Goal: Task Accomplishment & Management: Manage account settings

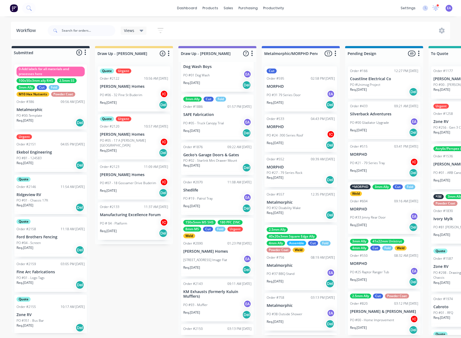
scroll to position [39, 0]
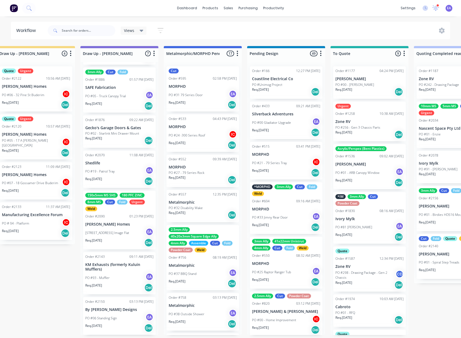
drag, startPoint x: 155, startPoint y: 272, endPoint x: 184, endPoint y: 272, distance: 29.5
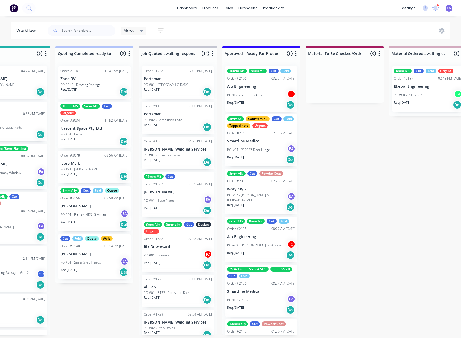
drag, startPoint x: 188, startPoint y: 270, endPoint x: 224, endPoint y: 256, distance: 38.9
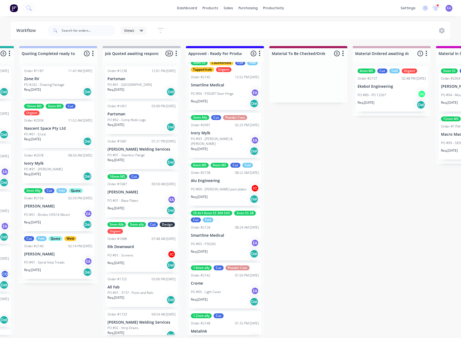
scroll to position [0, 0]
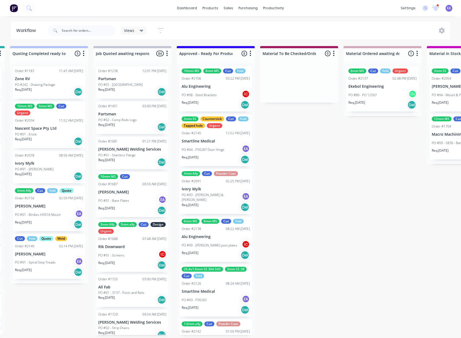
drag, startPoint x: 303, startPoint y: 250, endPoint x: 322, endPoint y: 250, distance: 19.2
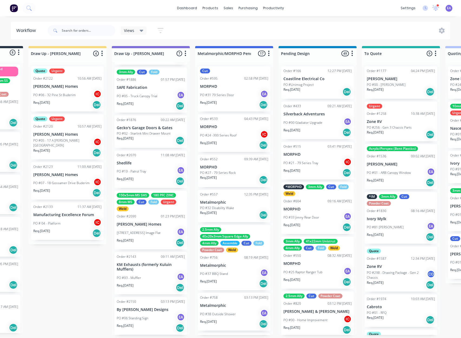
scroll to position [1, 0]
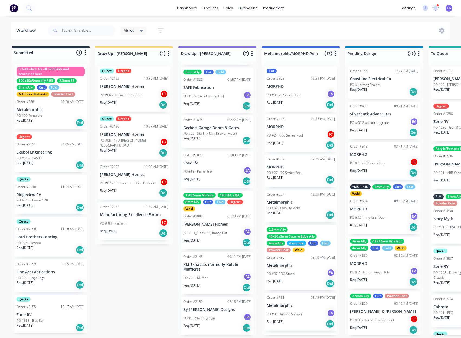
drag, startPoint x: 306, startPoint y: 257, endPoint x: 244, endPoint y: 270, distance: 63.5
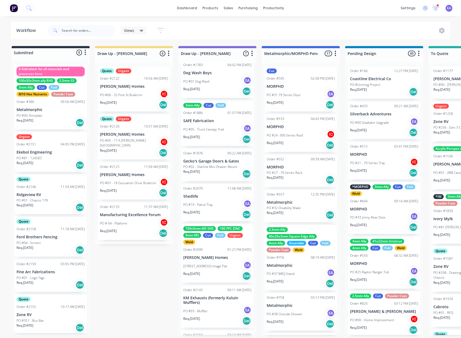
scroll to position [0, 0]
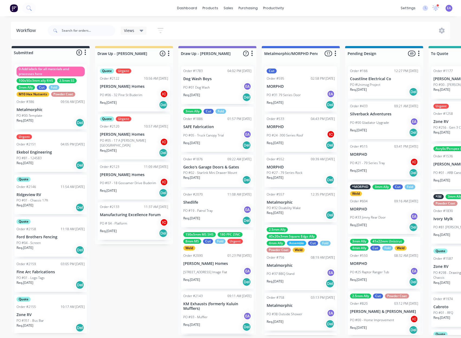
click at [53, 156] on div "PO #81 - 124583" at bounding box center [51, 158] width 68 height 5
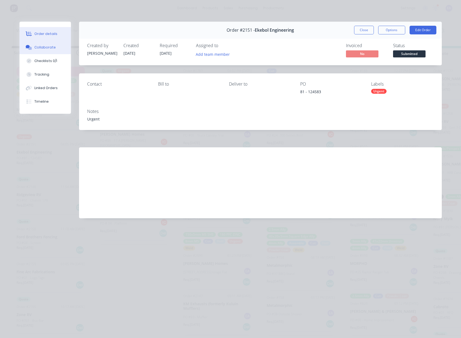
click at [54, 47] on button "Collaborate" at bounding box center [44, 48] width 51 height 14
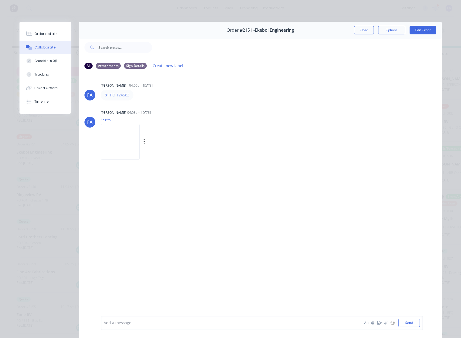
click at [120, 142] on img at bounding box center [120, 141] width 39 height 35
click at [87, 185] on div "[PERSON_NAME] [PERSON_NAME] - 04:00pm [DATE] 81 PO 124583 [PERSON_NAME] [PERSON…" at bounding box center [260, 194] width 363 height 242
click at [45, 30] on button "Order details" at bounding box center [44, 34] width 51 height 14
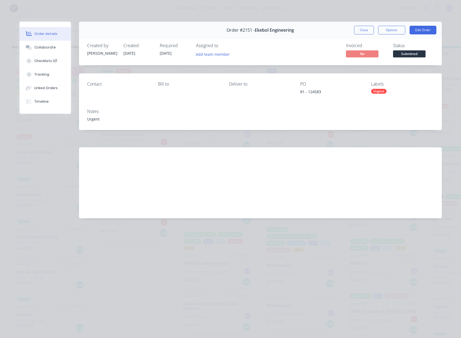
click at [205, 59] on div "Created by [PERSON_NAME] Created [DATE] Required [DATE] Assigned to Add team me…" at bounding box center [260, 51] width 363 height 29
click at [205, 58] on div "Add team member" at bounding box center [223, 54] width 54 height 8
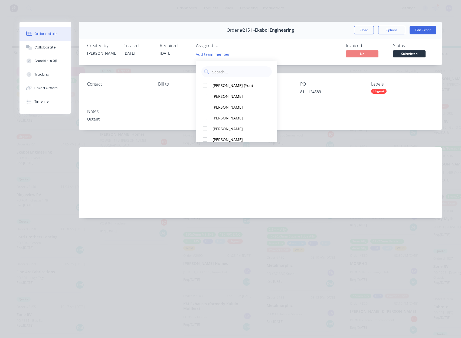
click at [205, 58] on div "Add team member" at bounding box center [223, 54] width 54 height 8
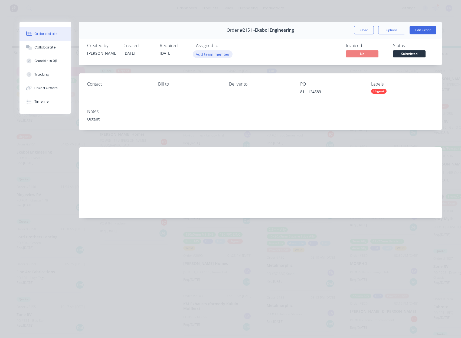
click at [205, 56] on button "Add team member" at bounding box center [213, 53] width 40 height 7
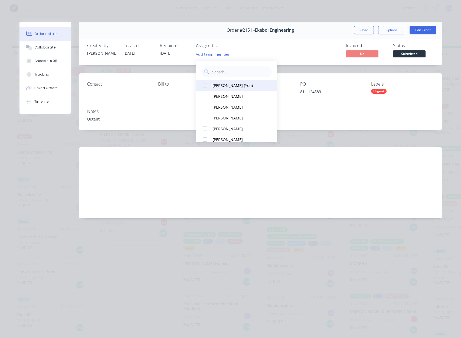
click at [250, 84] on div "[PERSON_NAME] (You)" at bounding box center [240, 86] width 54 height 6
click at [278, 37] on div "Order #2151 - Ekebol Engineering" at bounding box center [260, 30] width 67 height 16
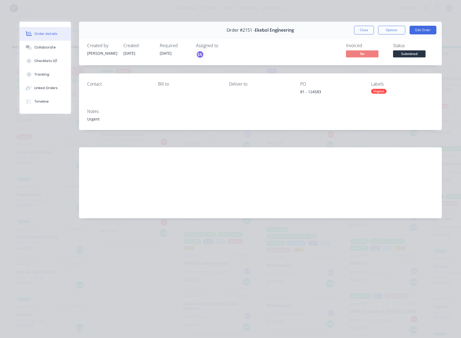
click at [405, 52] on span "Submitted" at bounding box center [409, 53] width 32 height 7
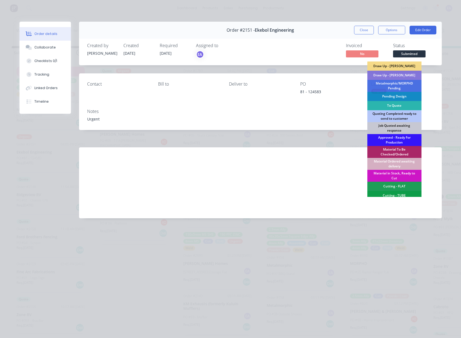
click at [398, 76] on div "Draw Up - [PERSON_NAME]" at bounding box center [394, 75] width 54 height 9
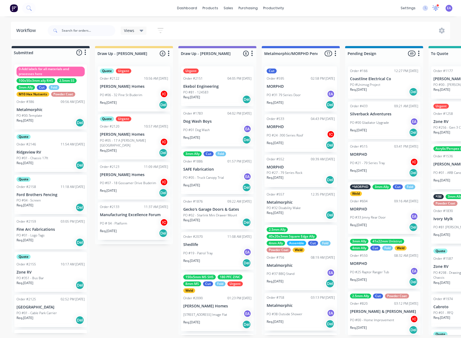
click at [438, 9] on icon at bounding box center [435, 8] width 7 height 6
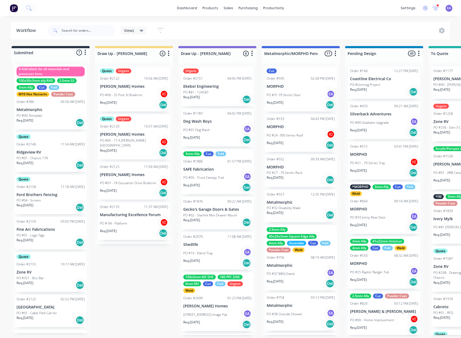
click at [209, 96] on div "Req. [DATE] Del" at bounding box center [217, 99] width 68 height 9
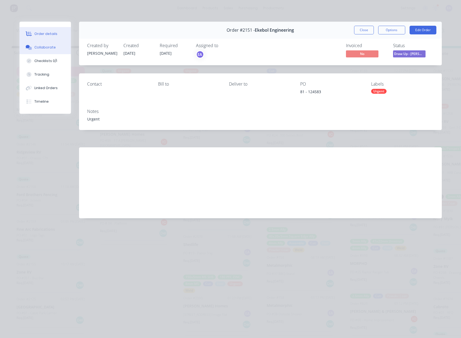
click at [34, 50] on button "Collaborate" at bounding box center [44, 48] width 51 height 14
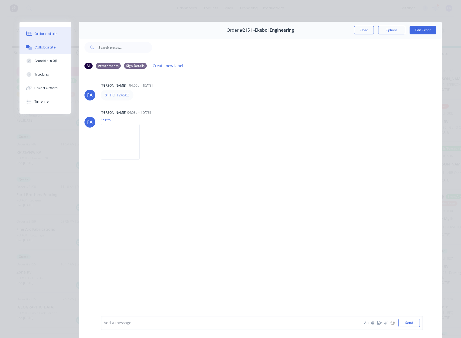
click at [50, 34] on div "Order details" at bounding box center [45, 33] width 23 height 5
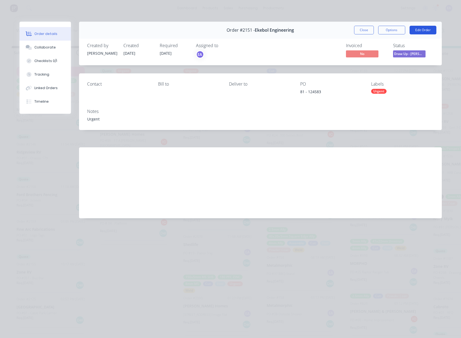
click at [421, 28] on button "Edit Order" at bounding box center [423, 30] width 27 height 9
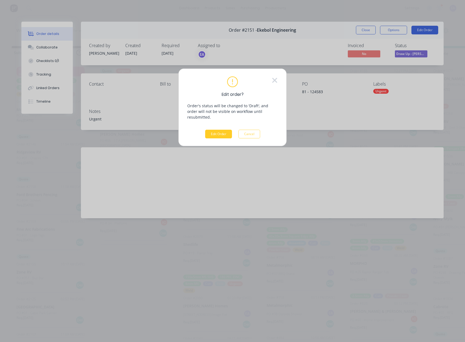
click at [223, 130] on button "Edit Order" at bounding box center [218, 134] width 27 height 9
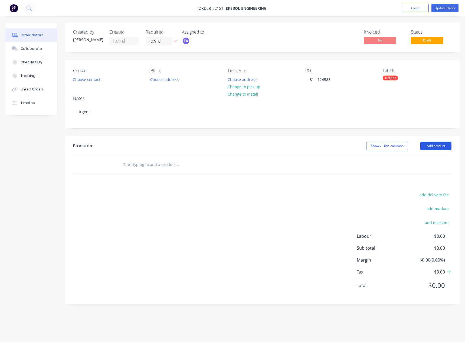
click at [434, 143] on button "Add product" at bounding box center [435, 146] width 31 height 9
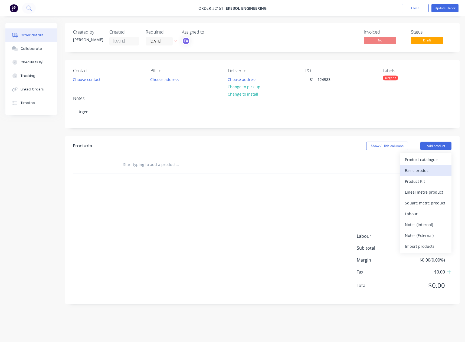
click at [415, 169] on div "Basic product" at bounding box center [426, 171] width 42 height 8
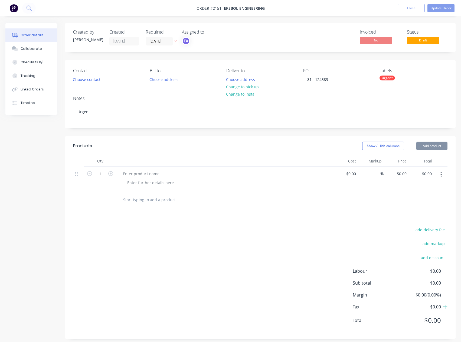
click at [433, 145] on button "Add product" at bounding box center [431, 146] width 31 height 9
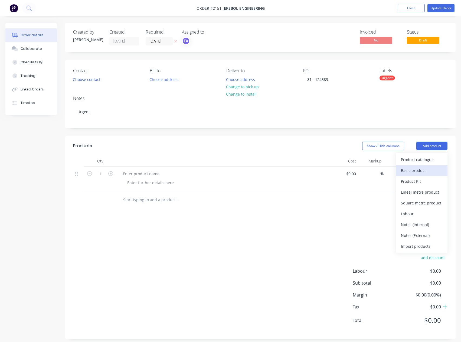
click at [429, 168] on div "Basic product" at bounding box center [422, 171] width 42 height 8
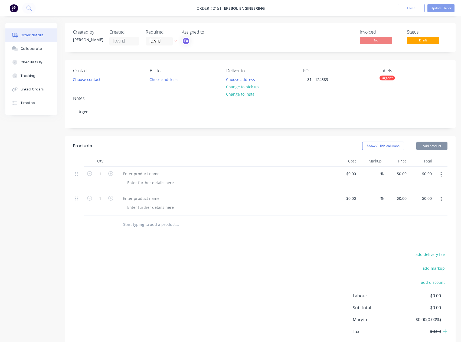
click at [429, 147] on button "Add product" at bounding box center [431, 146] width 31 height 9
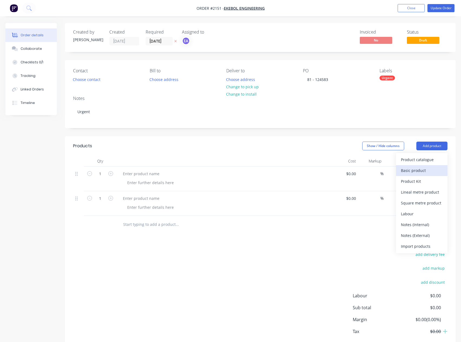
click at [418, 172] on div "Basic product" at bounding box center [422, 171] width 42 height 8
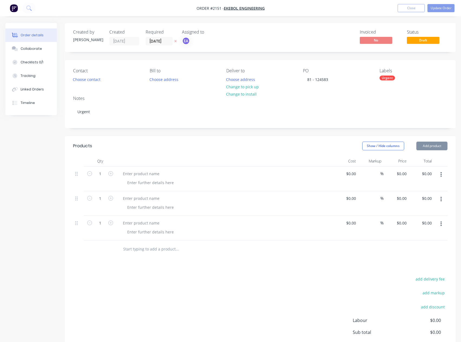
click at [431, 145] on button "Add product" at bounding box center [431, 146] width 31 height 9
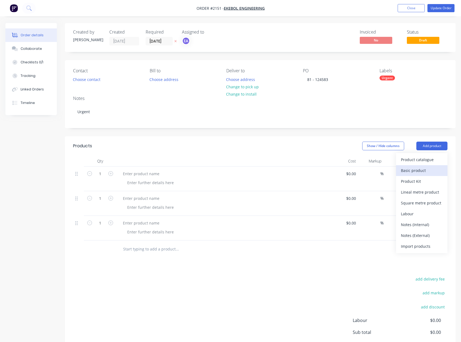
click at [420, 169] on div "Basic product" at bounding box center [422, 171] width 42 height 8
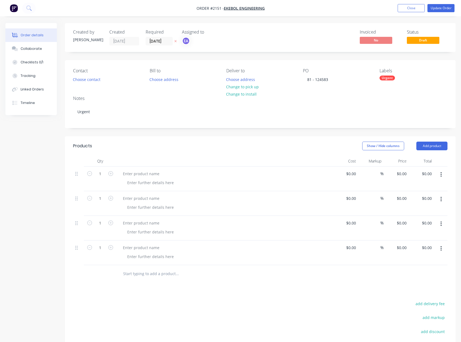
click at [426, 149] on button "Add product" at bounding box center [431, 146] width 31 height 9
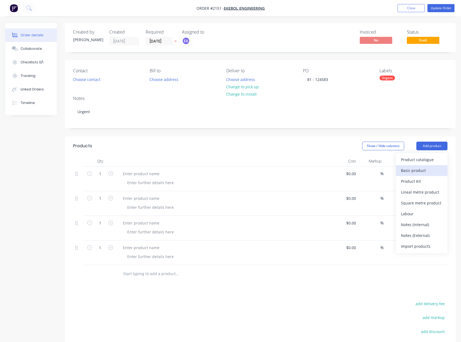
click at [419, 172] on div "Basic product" at bounding box center [422, 171] width 42 height 8
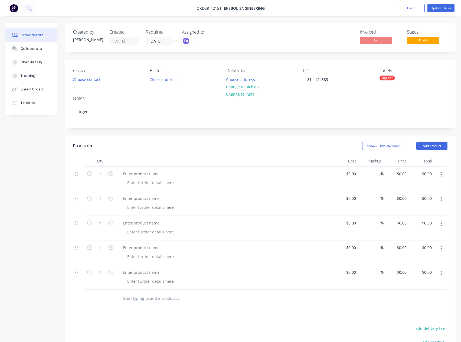
click at [429, 151] on header "Products Show / Hide columns Add product" at bounding box center [260, 145] width 391 height 19
drag, startPoint x: 435, startPoint y: 141, endPoint x: 432, endPoint y: 150, distance: 9.3
click at [435, 141] on header "Products Show / Hide columns Add product" at bounding box center [260, 145] width 391 height 19
click at [432, 150] on button "Add product" at bounding box center [431, 146] width 31 height 9
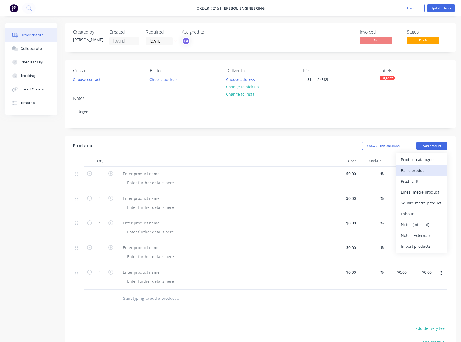
click at [409, 170] on div "Basic product" at bounding box center [422, 171] width 42 height 8
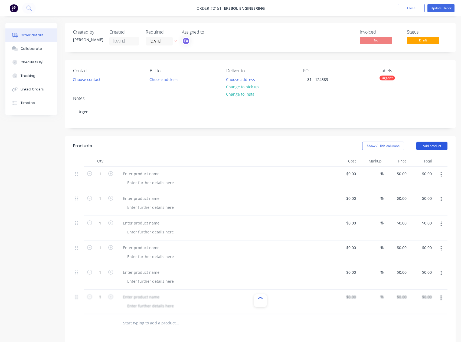
click at [428, 144] on button "Add product" at bounding box center [431, 146] width 31 height 9
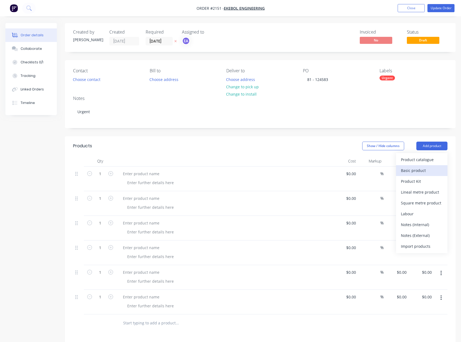
click at [417, 166] on button "Basic product" at bounding box center [421, 170] width 51 height 11
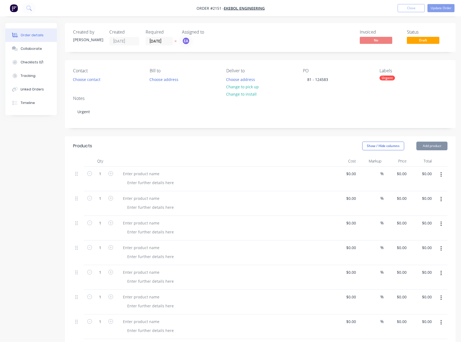
click at [430, 143] on button "Add product" at bounding box center [431, 146] width 31 height 9
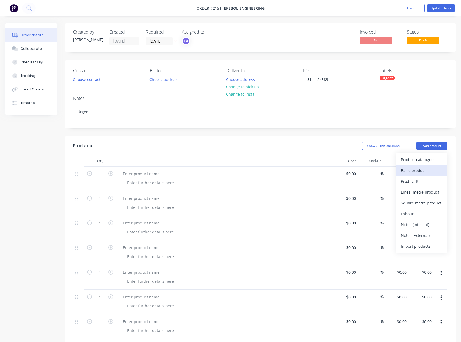
click at [418, 165] on button "Basic product" at bounding box center [421, 170] width 51 height 11
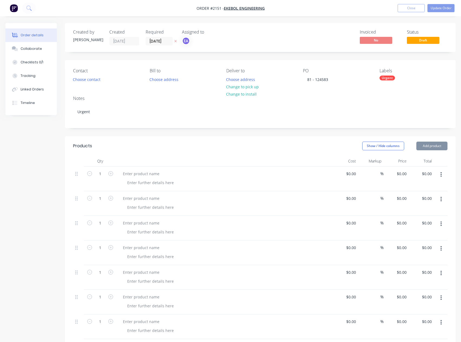
click at [437, 149] on button "Add product" at bounding box center [431, 146] width 31 height 9
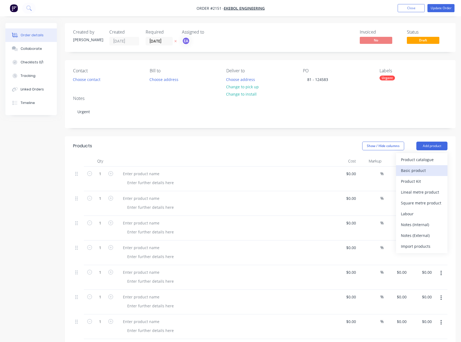
click at [418, 168] on div "Basic product" at bounding box center [422, 171] width 42 height 8
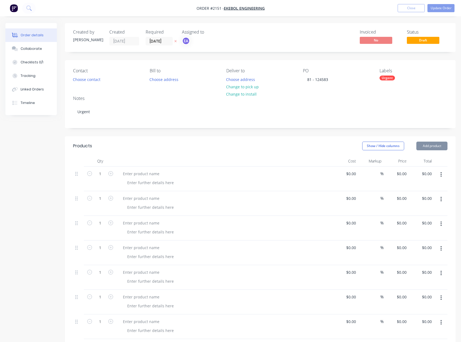
drag, startPoint x: 434, startPoint y: 148, endPoint x: 434, endPoint y: 152, distance: 4.3
click at [434, 148] on button "Add product" at bounding box center [431, 146] width 31 height 9
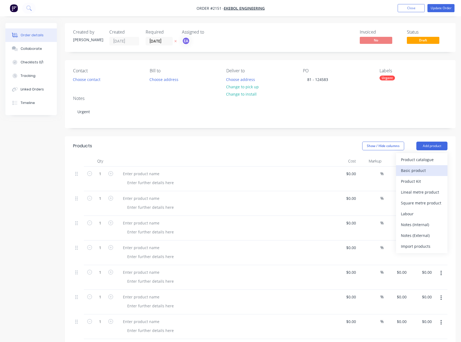
click at [420, 172] on div "Basic product" at bounding box center [422, 171] width 42 height 8
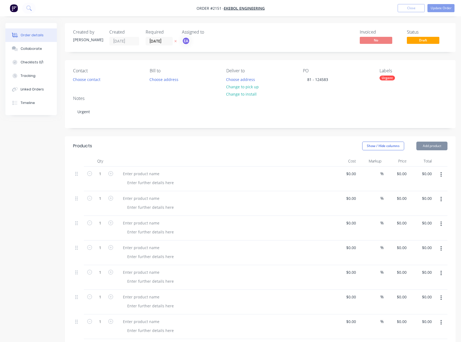
drag, startPoint x: 428, startPoint y: 148, endPoint x: 429, endPoint y: 152, distance: 3.9
click at [429, 148] on button "Add product" at bounding box center [431, 146] width 31 height 9
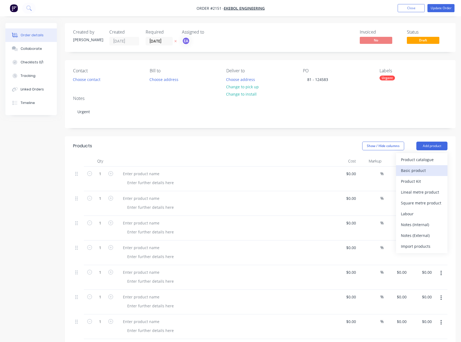
click at [425, 169] on div "Basic product" at bounding box center [422, 171] width 42 height 8
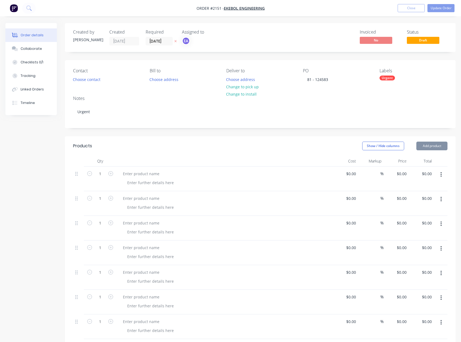
click at [432, 146] on button "Add product" at bounding box center [431, 146] width 31 height 9
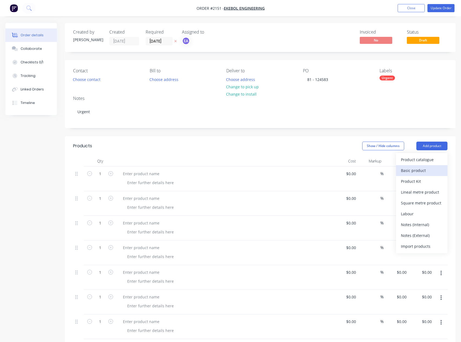
click at [424, 170] on div "Basic product" at bounding box center [422, 171] width 42 height 8
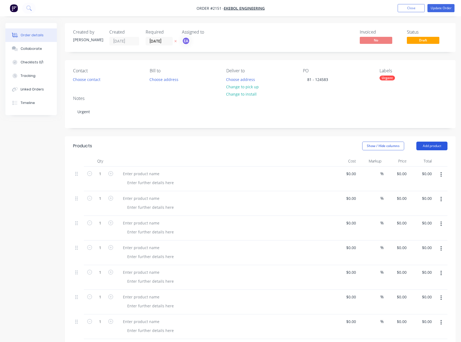
click at [431, 148] on button "Add product" at bounding box center [431, 146] width 31 height 9
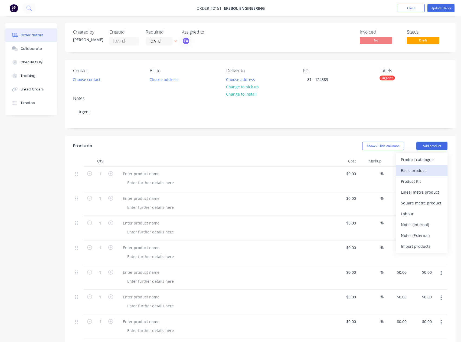
click at [425, 168] on div "Basic product" at bounding box center [422, 171] width 42 height 8
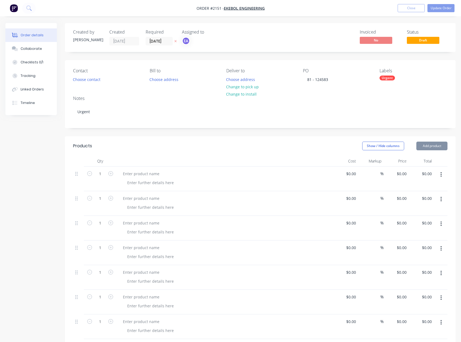
click at [432, 147] on button "Add product" at bounding box center [431, 146] width 31 height 9
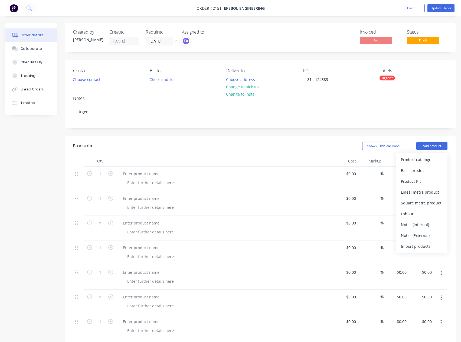
drag, startPoint x: 432, startPoint y: 152, endPoint x: 426, endPoint y: 159, distance: 8.5
click at [426, 168] on div "Basic product" at bounding box center [422, 171] width 42 height 8
click at [430, 147] on button "Add product" at bounding box center [431, 146] width 31 height 9
click at [427, 166] on button "Basic product" at bounding box center [421, 170] width 51 height 11
drag, startPoint x: 137, startPoint y: 171, endPoint x: 139, endPoint y: 175, distance: 4.4
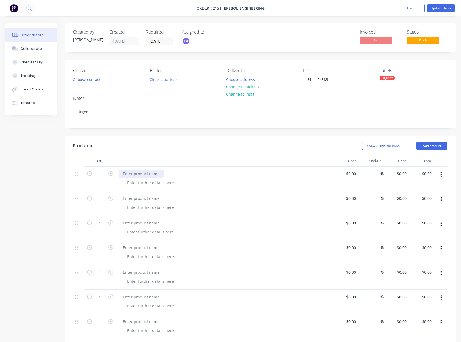
click at [138, 171] on div at bounding box center [141, 174] width 45 height 8
paste div
click at [141, 183] on div at bounding box center [150, 183] width 55 height 8
click at [143, 183] on div at bounding box center [150, 183] width 55 height 8
paste div
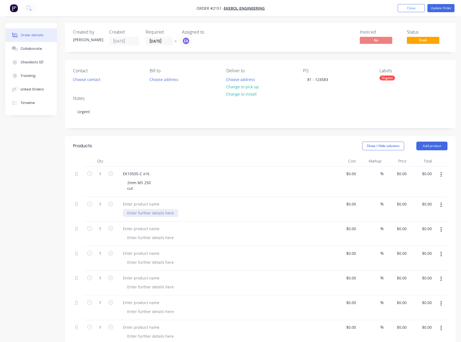
click at [145, 213] on div at bounding box center [150, 213] width 55 height 8
drag, startPoint x: 147, startPoint y: 205, endPoint x: 151, endPoint y: 203, distance: 4.4
click at [147, 205] on div at bounding box center [141, 204] width 45 height 8
paste div
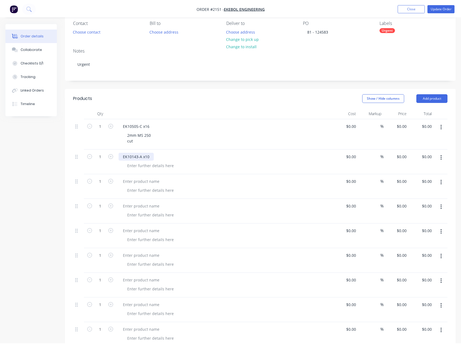
scroll to position [54, 0]
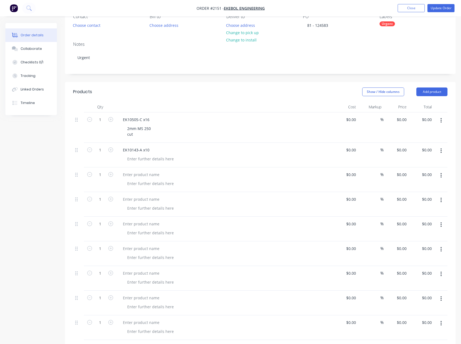
click at [227, 81] on div "Created by [PERSON_NAME] Created [DATE] Required [DATE] Assigned to EA Invoiced…" at bounding box center [260, 302] width 391 height 666
drag, startPoint x: 148, startPoint y: 177, endPoint x: 135, endPoint y: 175, distance: 13.2
click at [148, 177] on div at bounding box center [141, 175] width 45 height 8
paste div
drag, startPoint x: 158, startPoint y: 199, endPoint x: 18, endPoint y: 193, distance: 140.1
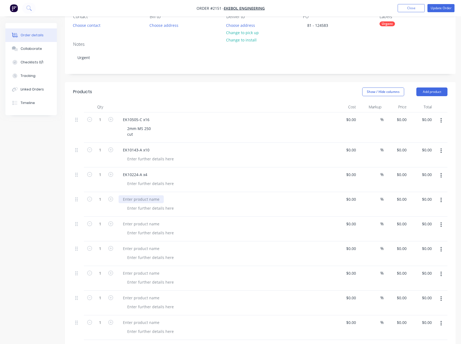
click at [158, 199] on div at bounding box center [141, 199] width 45 height 8
paste div
drag, startPoint x: 158, startPoint y: 225, endPoint x: 90, endPoint y: 217, distance: 67.9
click at [158, 225] on div at bounding box center [141, 224] width 45 height 8
drag, startPoint x: 127, startPoint y: 221, endPoint x: 58, endPoint y: 229, distance: 69.2
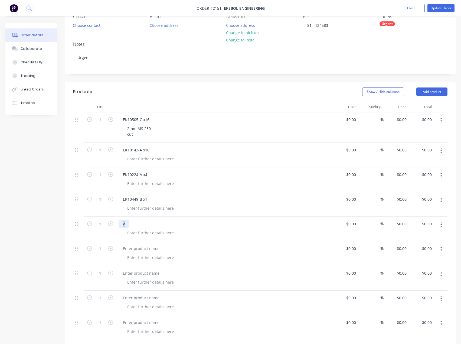
click at [95, 226] on div "1 v $0.00 $0.00 % $0.00 $0.00 $0.00 $0.00" at bounding box center [260, 229] width 374 height 25
drag, startPoint x: 147, startPoint y: 247, endPoint x: 127, endPoint y: 246, distance: 19.5
click at [147, 247] on div at bounding box center [141, 248] width 45 height 8
paste div
click at [139, 270] on div at bounding box center [141, 273] width 45 height 8
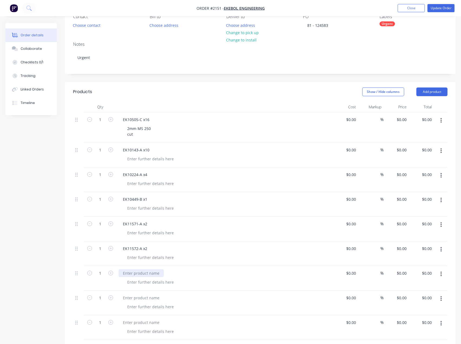
paste div
drag, startPoint x: 147, startPoint y: 300, endPoint x: 139, endPoint y: 300, distance: 8.1
click at [147, 300] on div at bounding box center [141, 298] width 45 height 8
paste div
click at [138, 321] on div at bounding box center [141, 322] width 45 height 8
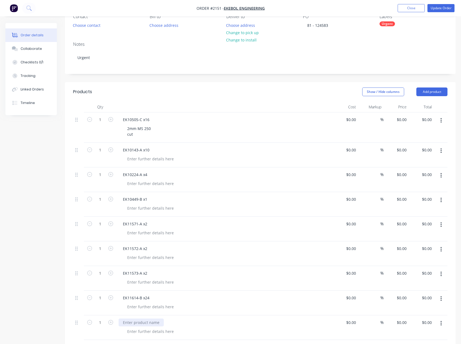
paste div
drag, startPoint x: 141, startPoint y: 163, endPoint x: 143, endPoint y: 159, distance: 4.3
click at [141, 163] on div "EK10143-A x10" at bounding box center [224, 155] width 217 height 25
click at [143, 159] on div at bounding box center [150, 159] width 55 height 8
paste div
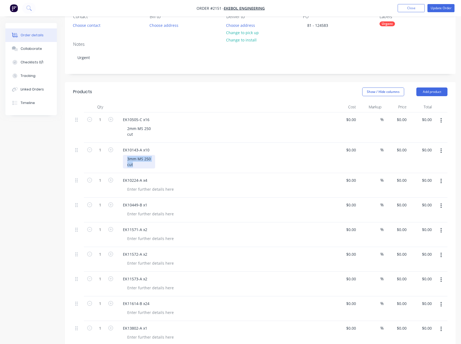
drag, startPoint x: 138, startPoint y: 167, endPoint x: 117, endPoint y: 155, distance: 23.6
click at [117, 155] on div "EK10143-A x10 3mm MS 250 cut" at bounding box center [224, 158] width 217 height 30
copy div "3mm MS 250 cut"
click at [159, 191] on div at bounding box center [150, 189] width 55 height 8
paste div
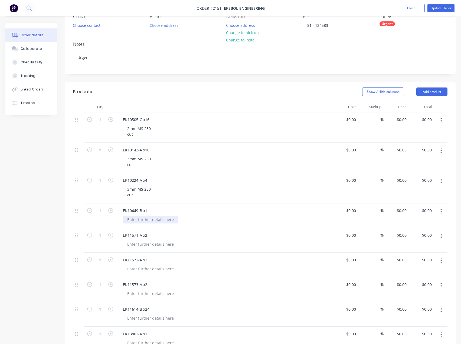
click at [154, 219] on div at bounding box center [150, 220] width 55 height 8
paste div
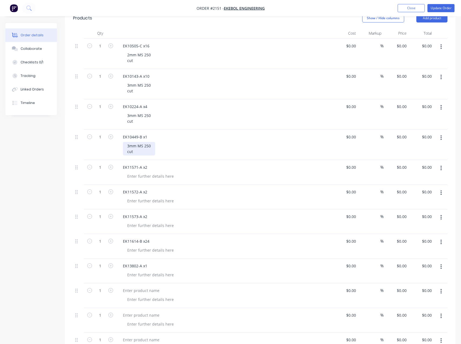
scroll to position [135, 0]
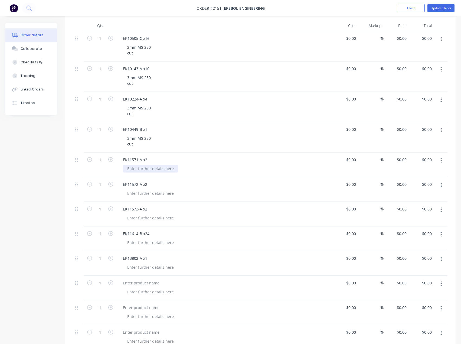
click at [153, 171] on div at bounding box center [150, 169] width 55 height 8
paste div
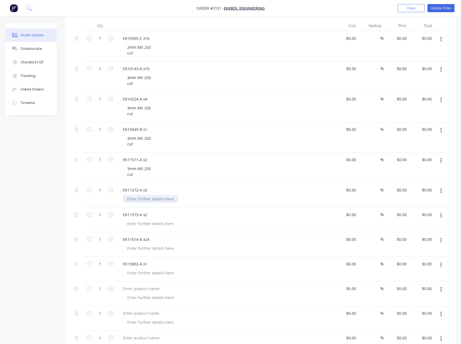
click at [148, 199] on div at bounding box center [150, 199] width 55 height 8
paste div
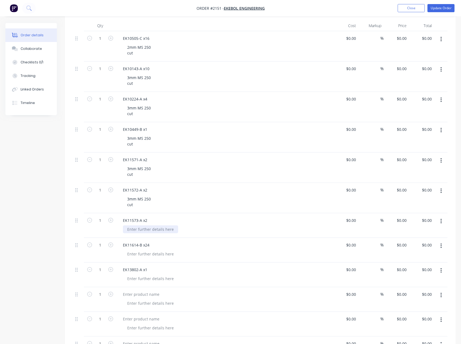
click at [144, 232] on div at bounding box center [150, 229] width 55 height 8
paste div
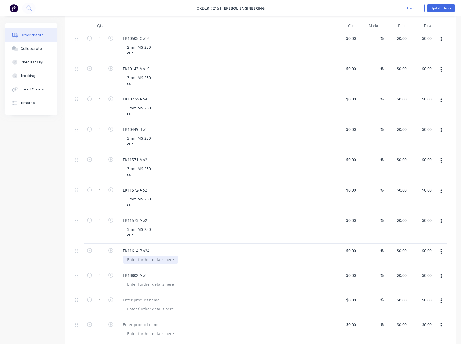
drag, startPoint x: 145, startPoint y: 260, endPoint x: 145, endPoint y: 268, distance: 7.6
click at [145, 260] on div at bounding box center [150, 260] width 55 height 8
paste div
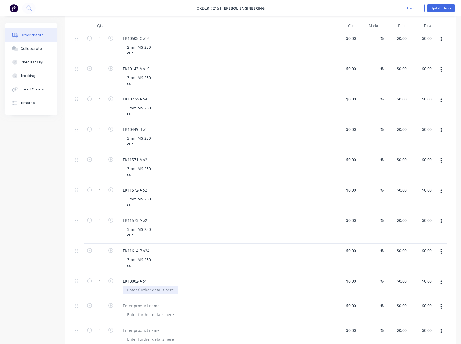
click at [145, 292] on div at bounding box center [150, 290] width 55 height 8
paste div
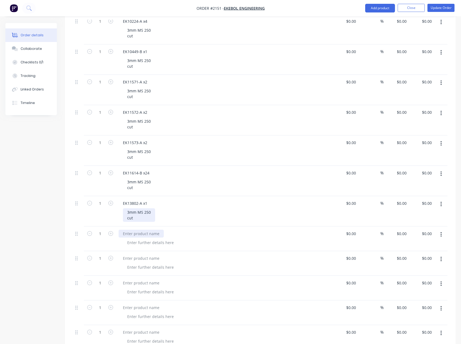
scroll to position [217, 0]
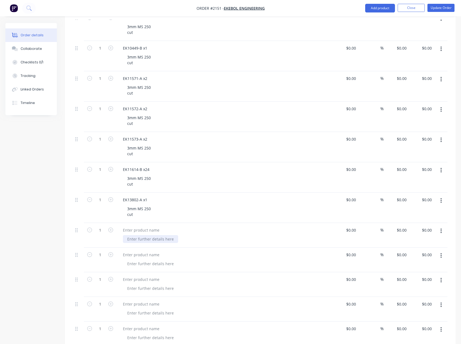
click at [148, 236] on div at bounding box center [150, 239] width 55 height 8
click at [147, 227] on div at bounding box center [141, 230] width 45 height 8
paste div
drag, startPoint x: 148, startPoint y: 255, endPoint x: 139, endPoint y: 255, distance: 9.0
click at [148, 255] on div at bounding box center [141, 255] width 45 height 8
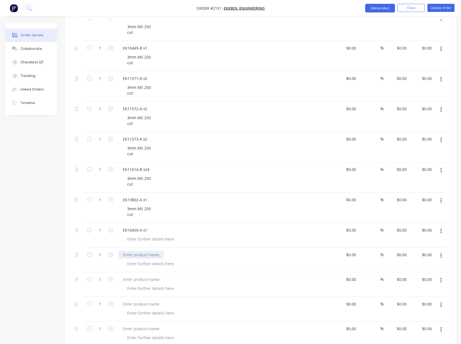
paste div
drag, startPoint x: 148, startPoint y: 280, endPoint x: 138, endPoint y: 279, distance: 10.1
click at [148, 280] on div at bounding box center [141, 279] width 45 height 8
paste div
drag, startPoint x: 147, startPoint y: 303, endPoint x: 24, endPoint y: 288, distance: 123.9
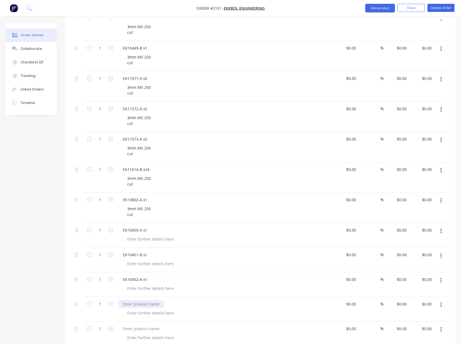
click at [147, 303] on div at bounding box center [141, 304] width 45 height 8
paste div
click at [146, 327] on div at bounding box center [141, 329] width 45 height 8
paste div
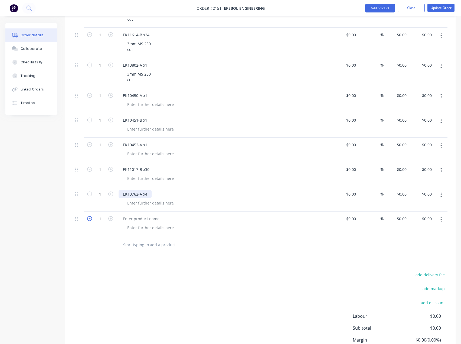
scroll to position [352, 0]
click at [151, 221] on div at bounding box center [141, 218] width 45 height 8
paste div
click at [388, 11] on button "Add product" at bounding box center [380, 8] width 30 height 9
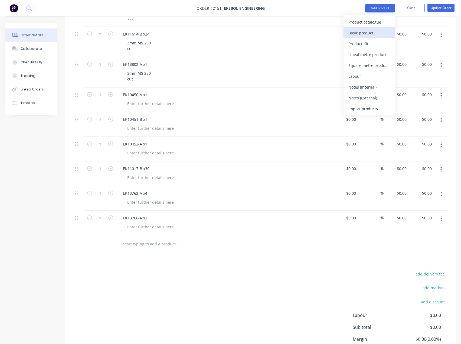
click at [377, 37] on button "Basic product" at bounding box center [369, 32] width 51 height 11
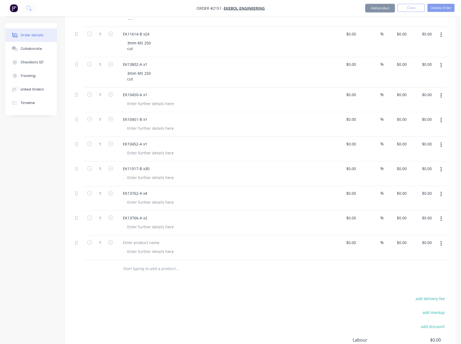
click at [383, 11] on button "Add product" at bounding box center [380, 8] width 30 height 9
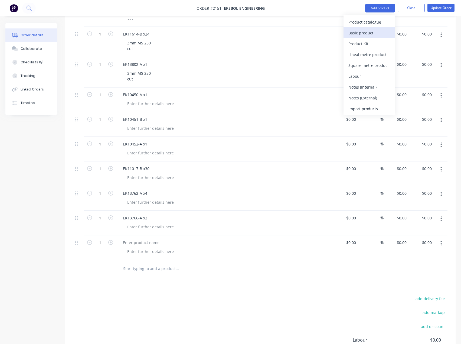
click at [367, 32] on div "Basic product" at bounding box center [369, 33] width 42 height 8
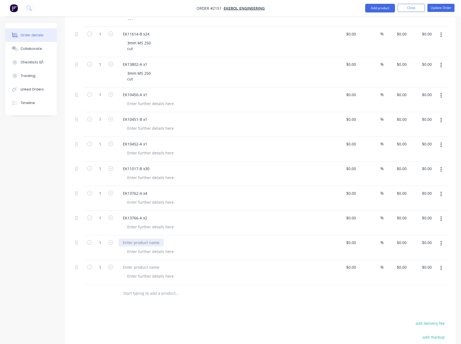
drag, startPoint x: 148, startPoint y: 243, endPoint x: 68, endPoint y: 243, distance: 80.4
click at [148, 243] on div at bounding box center [141, 243] width 45 height 8
paste div
drag, startPoint x: 146, startPoint y: 269, endPoint x: 152, endPoint y: 266, distance: 7.1
click at [146, 269] on div at bounding box center [141, 267] width 45 height 8
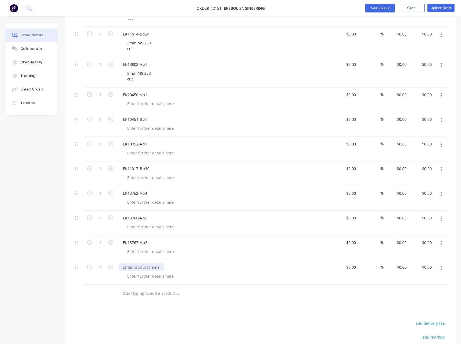
paste div
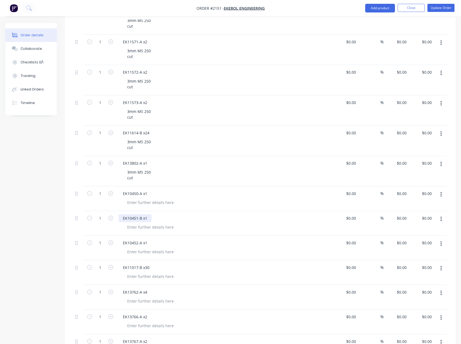
scroll to position [244, 0]
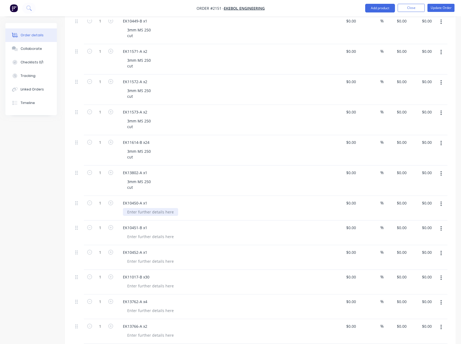
click at [160, 210] on div at bounding box center [150, 212] width 55 height 8
paste div
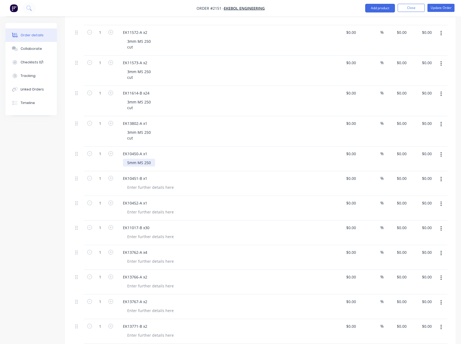
scroll to position [298, 0]
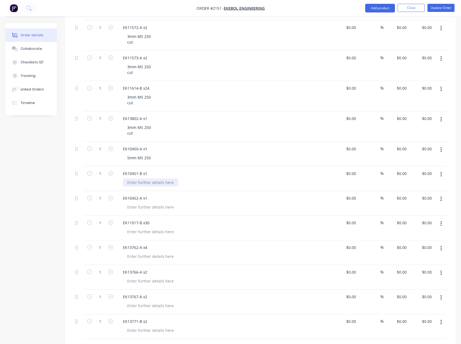
click at [149, 182] on div at bounding box center [150, 182] width 55 height 8
paste div
click at [151, 159] on div "5mm MS 250" at bounding box center [139, 158] width 32 height 8
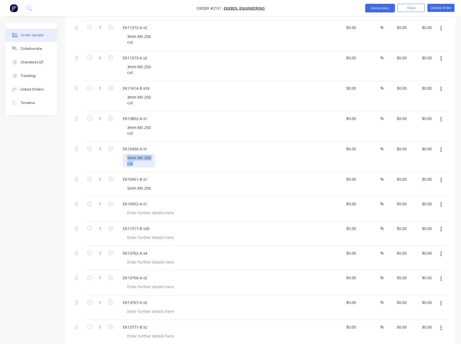
drag, startPoint x: 145, startPoint y: 163, endPoint x: 112, endPoint y: 157, distance: 33.1
click at [112, 157] on div "1 EK10450-A x1 5mm MS 250 cut $0.00 $0.00 % $0.00 $0.00 $0.00 $0.00" at bounding box center [260, 157] width 374 height 30
copy div "5mm MS 250 cut"
drag, startPoint x: 152, startPoint y: 189, endPoint x: 113, endPoint y: 191, distance: 39.0
click at [113, 191] on div "1 EK10451-B x1 5mm MS 250 $0.00 $0.00 % $0.00 $0.00 $0.00 $0.00" at bounding box center [260, 184] width 374 height 25
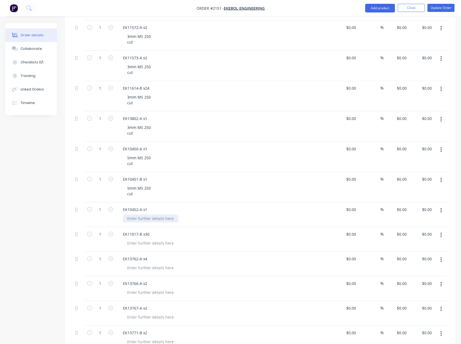
click at [143, 220] on div at bounding box center [150, 218] width 55 height 8
paste div
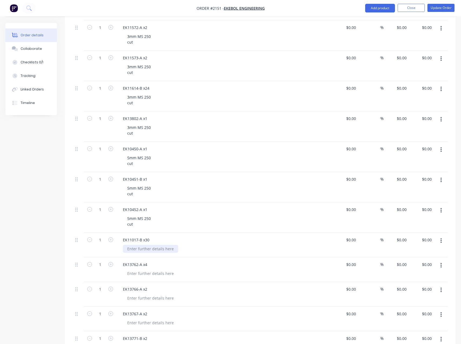
click at [141, 252] on div at bounding box center [150, 249] width 55 height 8
paste div
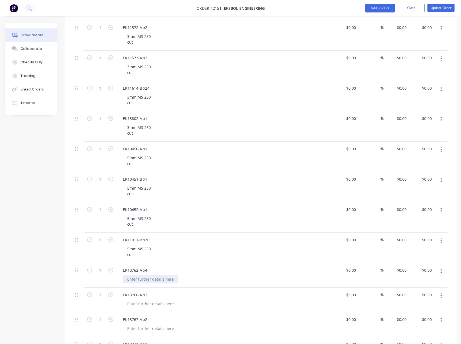
click at [144, 278] on div at bounding box center [150, 279] width 55 height 8
paste div
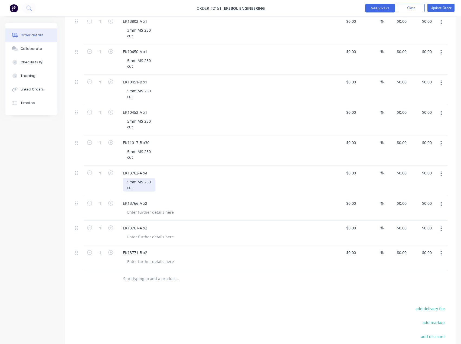
scroll to position [406, 0]
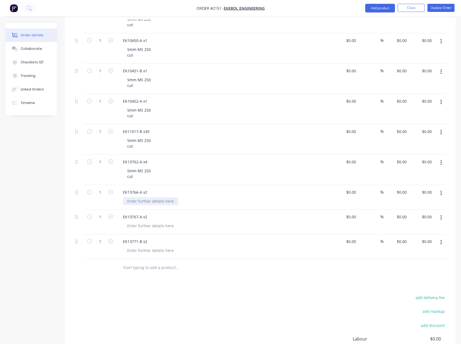
drag, startPoint x: 141, startPoint y: 206, endPoint x: 143, endPoint y: 203, distance: 3.3
click at [141, 206] on div "EK13766-A x2" at bounding box center [224, 197] width 217 height 25
click at [143, 203] on div at bounding box center [150, 201] width 55 height 8
paste div
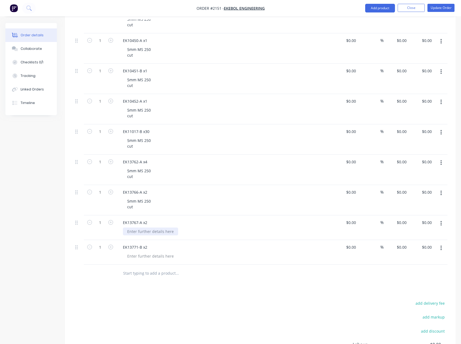
click at [145, 228] on div at bounding box center [150, 231] width 55 height 8
paste div
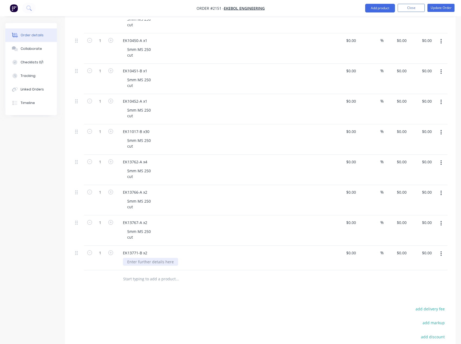
click at [139, 263] on div at bounding box center [150, 262] width 55 height 8
paste div
click at [384, 11] on button "Add product" at bounding box center [380, 8] width 30 height 9
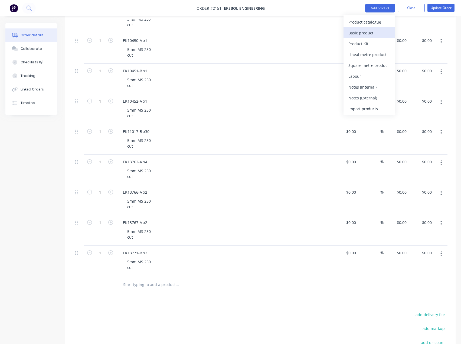
click at [370, 33] on div "Basic product" at bounding box center [369, 33] width 42 height 8
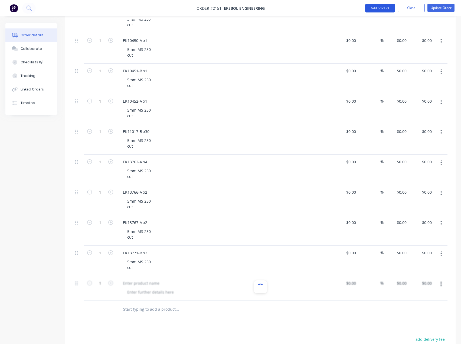
click at [381, 6] on button "Add product" at bounding box center [380, 8] width 30 height 9
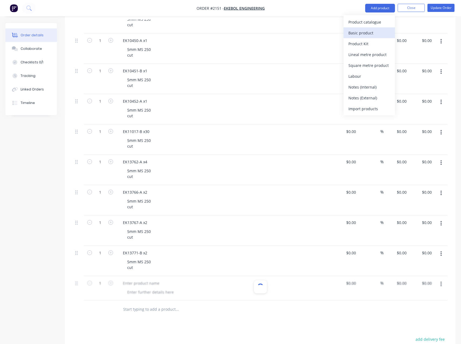
click at [369, 30] on div "Basic product" at bounding box center [369, 33] width 42 height 8
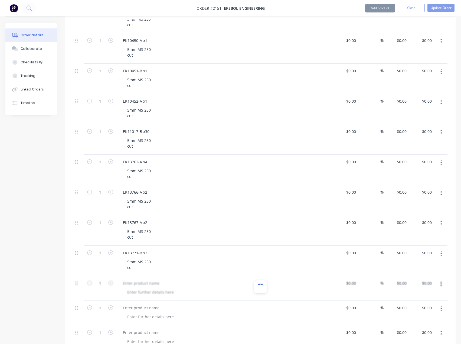
scroll to position [460, 0]
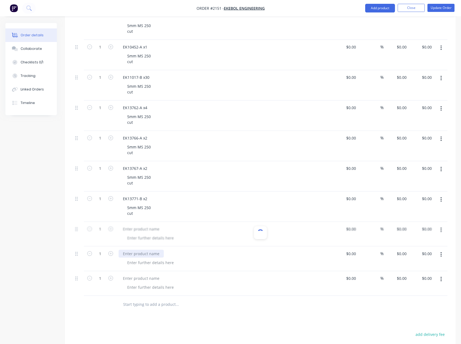
drag, startPoint x: 144, startPoint y: 255, endPoint x: 136, endPoint y: 252, distance: 8.6
click at [144, 255] on div at bounding box center [141, 254] width 45 height 8
paste div
click at [145, 281] on div at bounding box center [141, 278] width 45 height 8
paste div
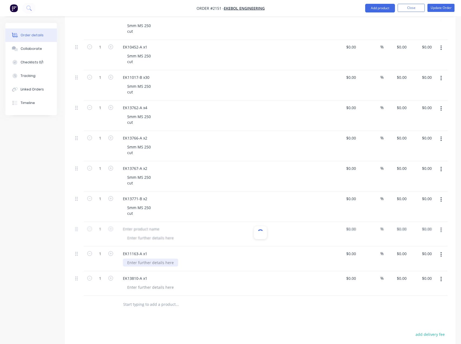
click at [145, 263] on div at bounding box center [150, 263] width 55 height 8
paste div
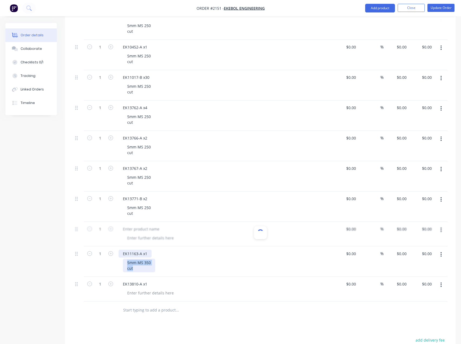
drag, startPoint x: 138, startPoint y: 269, endPoint x: 122, endPoint y: 257, distance: 20.1
click at [122, 257] on div "EK11163-A x1 5mm MS 350 cut" at bounding box center [224, 261] width 217 height 30
copy div "5mm MS 350 cut"
click at [148, 291] on div at bounding box center [150, 293] width 55 height 8
paste div
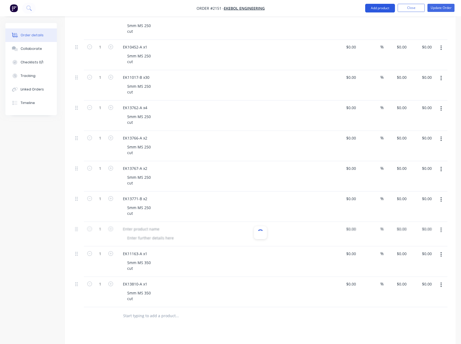
click at [380, 8] on button "Add product" at bounding box center [380, 8] width 30 height 9
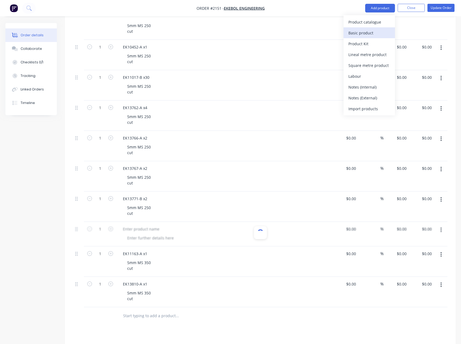
click at [380, 34] on div "Basic product" at bounding box center [369, 33] width 42 height 8
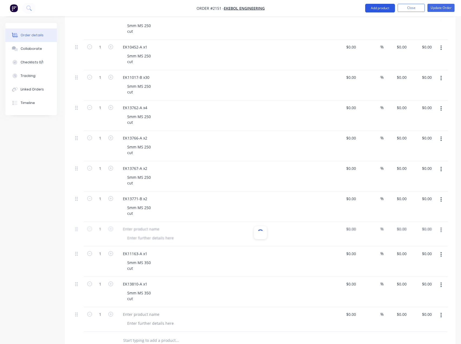
click at [383, 8] on button "Add product" at bounding box center [380, 8] width 30 height 9
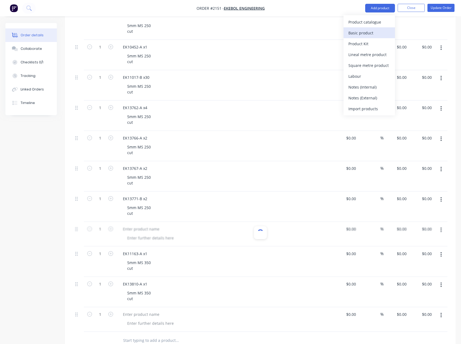
click at [374, 33] on div "Basic product" at bounding box center [369, 33] width 42 height 8
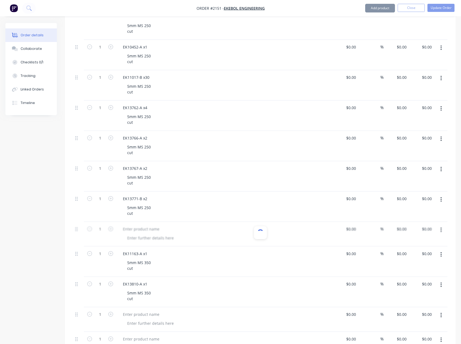
click at [381, 12] on button "Add product" at bounding box center [380, 8] width 30 height 9
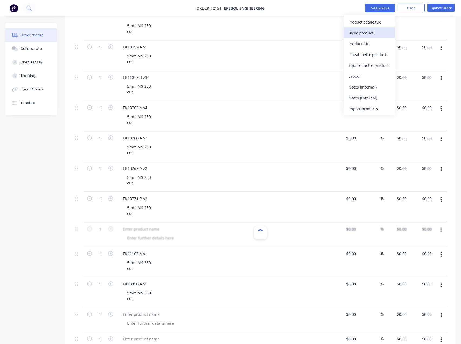
click at [374, 35] on div "Basic product" at bounding box center [369, 33] width 42 height 8
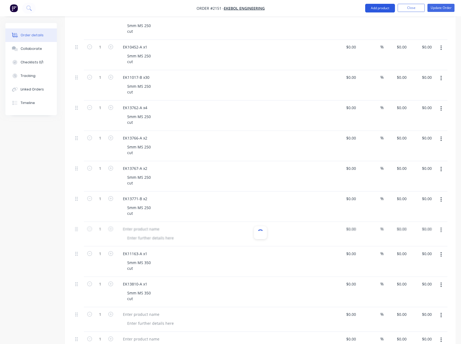
drag, startPoint x: 383, startPoint y: 9, endPoint x: 382, endPoint y: 12, distance: 3.7
click at [383, 9] on button "Add product" at bounding box center [380, 8] width 30 height 9
click at [370, 34] on div "Basic product" at bounding box center [369, 33] width 42 height 8
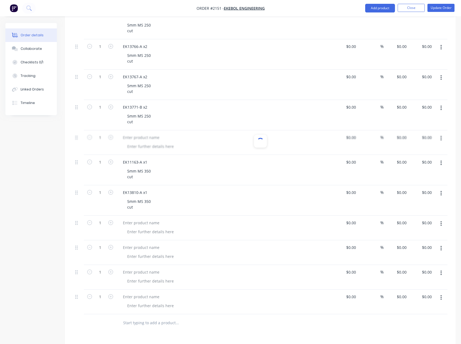
scroll to position [596, 0]
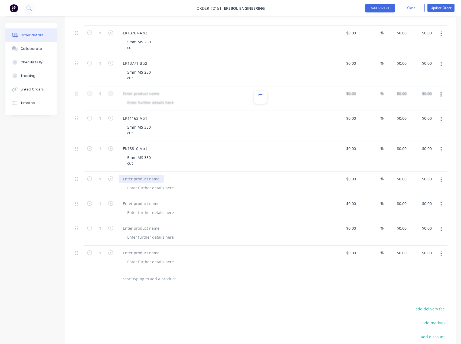
click at [143, 177] on div at bounding box center [141, 179] width 45 height 8
paste div
click at [142, 181] on div at bounding box center [141, 179] width 45 height 8
click at [141, 205] on div at bounding box center [141, 204] width 45 height 8
click at [147, 177] on div at bounding box center [141, 179] width 45 height 8
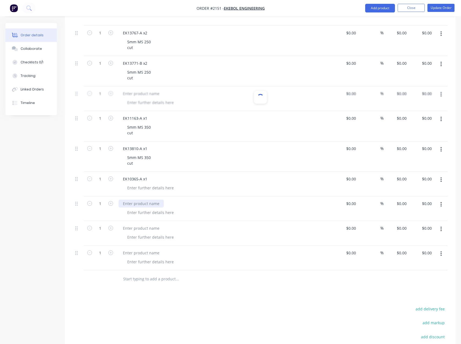
click at [151, 205] on div at bounding box center [141, 204] width 45 height 8
paste div
drag, startPoint x: 138, startPoint y: 226, endPoint x: 104, endPoint y: 223, distance: 34.2
click at [138, 226] on div at bounding box center [141, 228] width 45 height 8
paste div
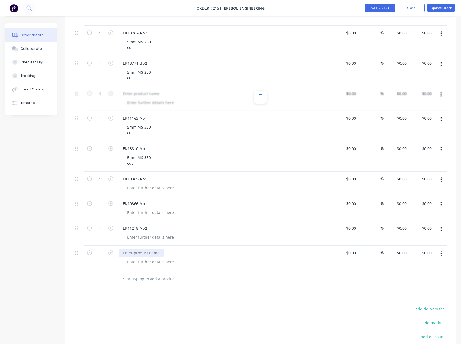
click at [146, 250] on div at bounding box center [141, 253] width 45 height 8
paste div
click at [148, 189] on div at bounding box center [150, 188] width 55 height 8
paste div
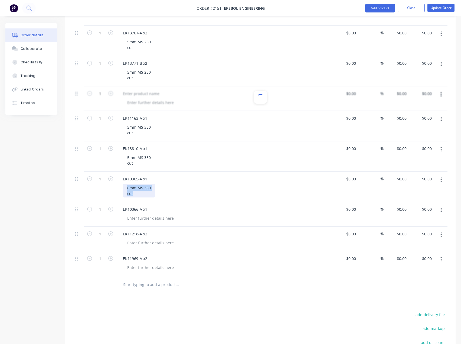
drag, startPoint x: 120, startPoint y: 190, endPoint x: 109, endPoint y: 185, distance: 12.5
click at [109, 185] on div "1 EK10365-A x1 6mm MS 350 cut $0.00 $0.00 % $0.00 $0.00 $0.00 $0.00" at bounding box center [260, 187] width 374 height 30
copy div "6mm MS 350 cut"
click at [154, 219] on div at bounding box center [150, 218] width 55 height 8
paste div
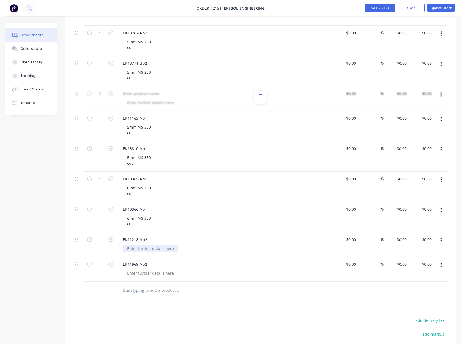
click at [148, 250] on div at bounding box center [150, 248] width 55 height 8
paste div
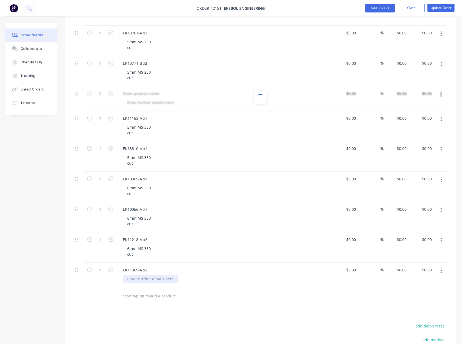
click at [146, 280] on div at bounding box center [150, 279] width 55 height 8
paste div
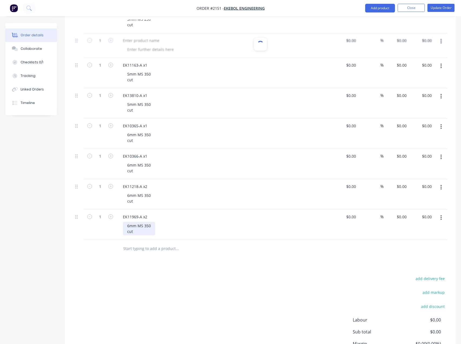
scroll to position [650, 0]
drag, startPoint x: 372, startPoint y: 9, endPoint x: 373, endPoint y: 14, distance: 4.4
click at [372, 9] on button "Add product" at bounding box center [380, 8] width 30 height 9
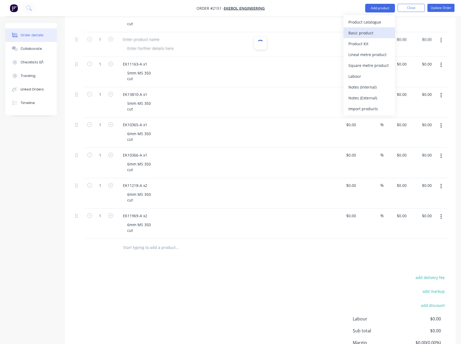
click at [376, 36] on div "Basic product" at bounding box center [369, 33] width 42 height 8
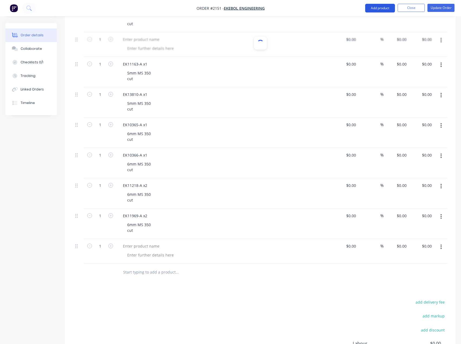
click at [381, 9] on button "Add product" at bounding box center [380, 8] width 30 height 9
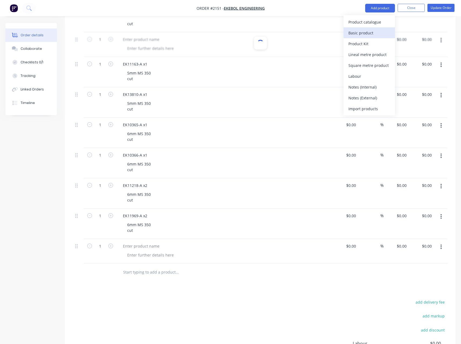
click at [374, 32] on div "Basic product" at bounding box center [369, 33] width 42 height 8
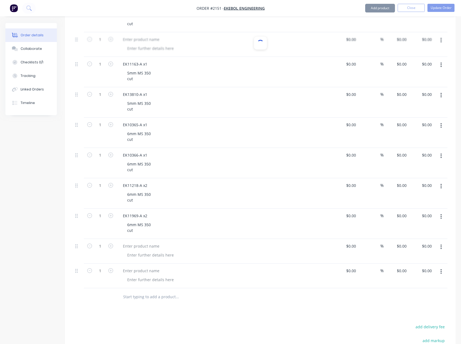
click at [383, 9] on button "Add product" at bounding box center [380, 8] width 30 height 9
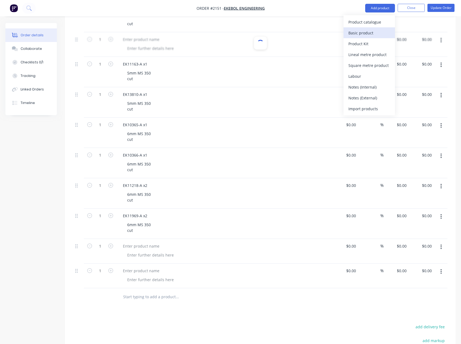
click at [367, 31] on div "Basic product" at bounding box center [369, 33] width 42 height 8
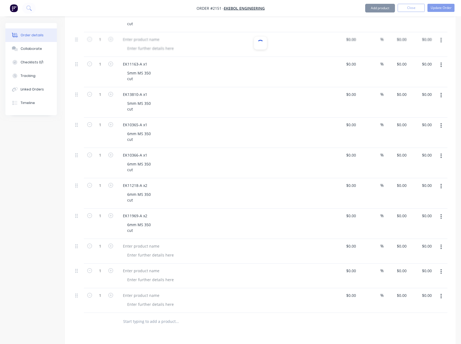
click at [379, 12] on button "Add product" at bounding box center [380, 8] width 30 height 9
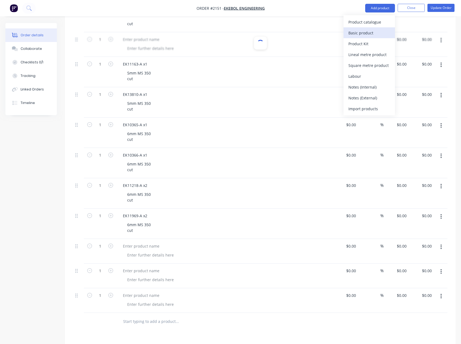
click at [367, 36] on div "Basic product" at bounding box center [369, 33] width 42 height 8
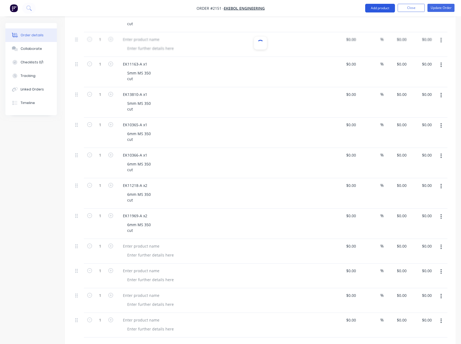
click at [383, 8] on button "Add product" at bounding box center [380, 8] width 30 height 9
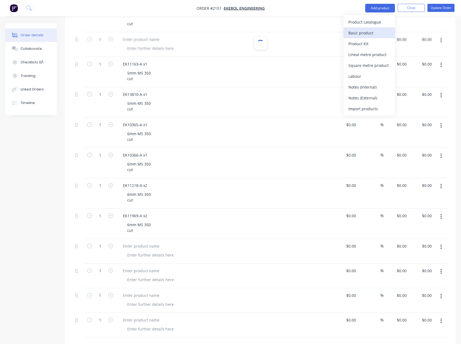
click at [373, 35] on div "Basic product" at bounding box center [369, 33] width 42 height 8
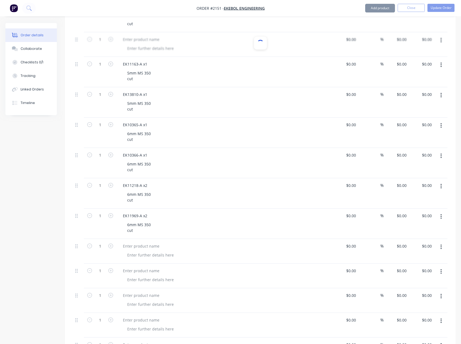
click at [382, 11] on button "Add product" at bounding box center [380, 8] width 30 height 9
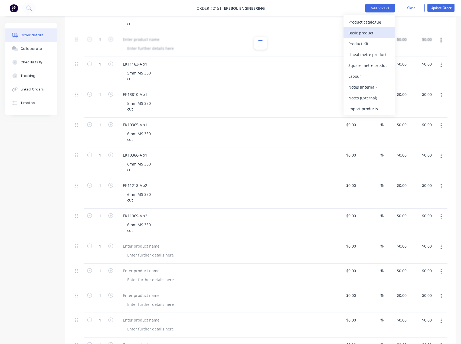
click at [374, 35] on div "Basic product" at bounding box center [369, 33] width 42 height 8
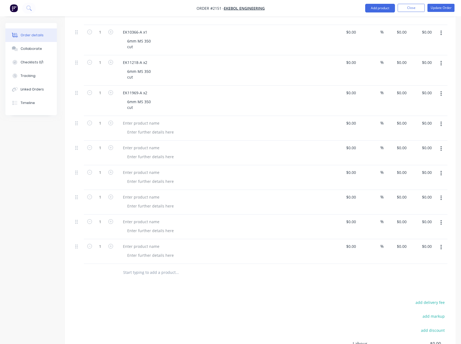
scroll to position [785, 0]
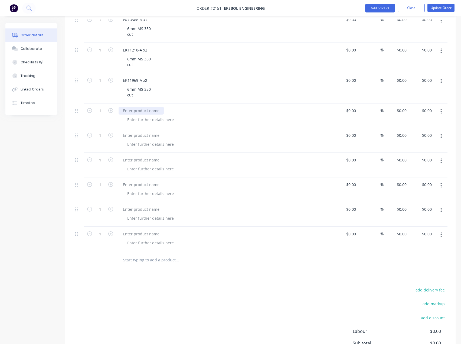
drag, startPoint x: 138, startPoint y: 108, endPoint x: 83, endPoint y: 107, distance: 54.7
click at [138, 108] on div at bounding box center [141, 111] width 45 height 8
paste div
drag, startPoint x: 146, startPoint y: 135, endPoint x: 47, endPoint y: 136, distance: 99.1
click at [146, 135] on div at bounding box center [141, 135] width 45 height 8
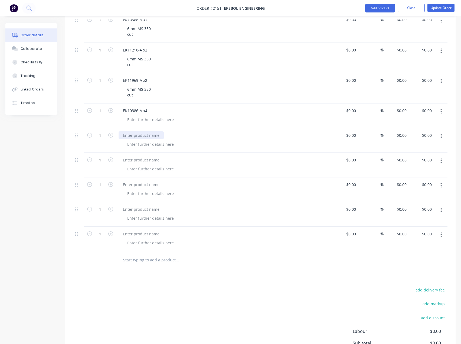
paste div
drag, startPoint x: 146, startPoint y: 159, endPoint x: 74, endPoint y: 159, distance: 71.5
click at [146, 159] on div at bounding box center [141, 160] width 45 height 8
paste div
drag, startPoint x: 148, startPoint y: 186, endPoint x: 105, endPoint y: 186, distance: 43.3
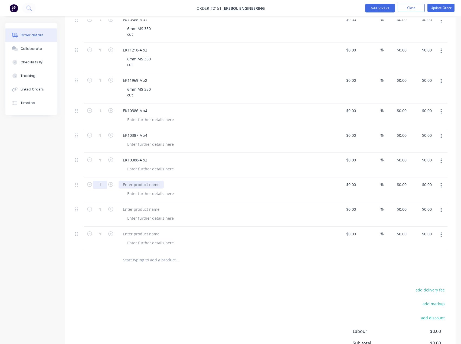
click at [148, 186] on div at bounding box center [141, 185] width 45 height 8
paste div
drag, startPoint x: 142, startPoint y: 206, endPoint x: 95, endPoint y: 210, distance: 47.3
click at [142, 206] on div at bounding box center [141, 209] width 45 height 8
paste div
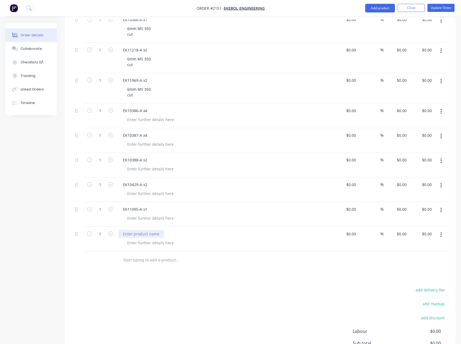
click at [150, 233] on div at bounding box center [141, 234] width 45 height 8
paste div
drag, startPoint x: 181, startPoint y: 297, endPoint x: 177, endPoint y: 288, distance: 10.1
click at [181, 297] on div "add delivery fee add markup add discount Labour $0.00 Sub total $0.00 Margin $0…" at bounding box center [260, 338] width 374 height 105
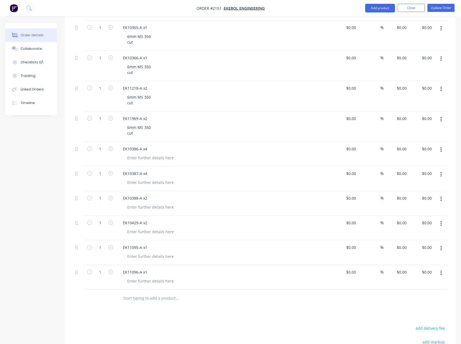
scroll to position [758, 0]
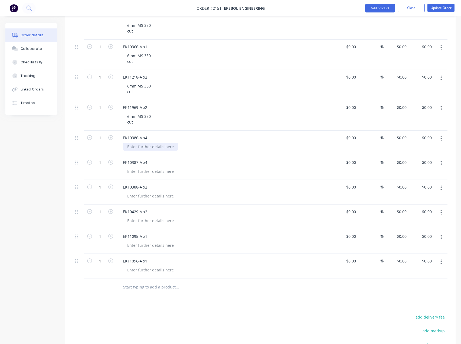
click at [140, 149] on div at bounding box center [150, 147] width 55 height 8
paste div
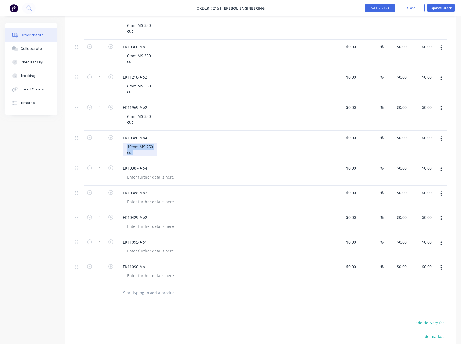
drag, startPoint x: 144, startPoint y: 153, endPoint x: 122, endPoint y: 143, distance: 24.1
click at [122, 143] on div "EK10386-A x4 10mm MS 250 cut" at bounding box center [224, 146] width 217 height 30
copy div "10mm MS 250 cut"
click at [151, 180] on div at bounding box center [150, 177] width 55 height 8
paste div
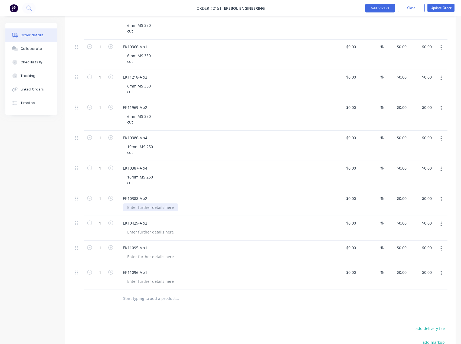
click at [155, 205] on div at bounding box center [150, 207] width 55 height 8
paste div
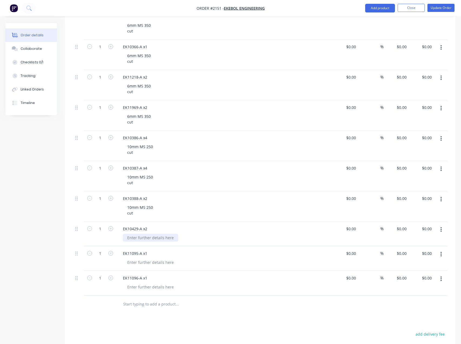
click at [146, 237] on div at bounding box center [150, 238] width 55 height 8
paste div
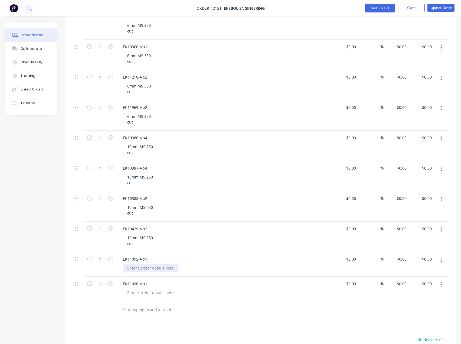
click at [145, 265] on div at bounding box center [150, 268] width 55 height 8
paste div
click at [145, 298] on div at bounding box center [150, 298] width 55 height 8
paste div
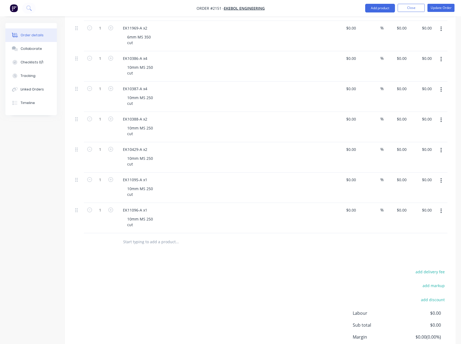
scroll to position [839, 0]
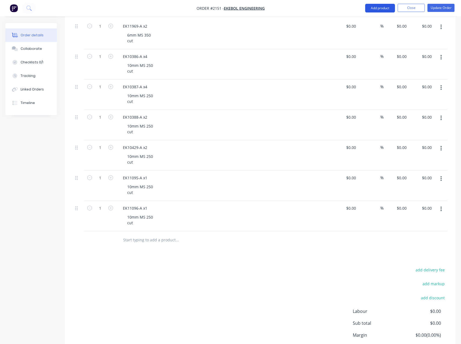
click at [382, 8] on button "Add product" at bounding box center [380, 8] width 30 height 9
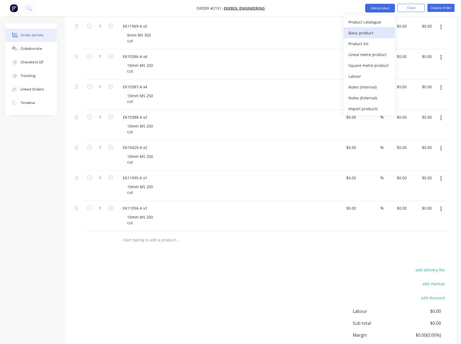
click at [380, 29] on div "Basic product" at bounding box center [369, 33] width 42 height 8
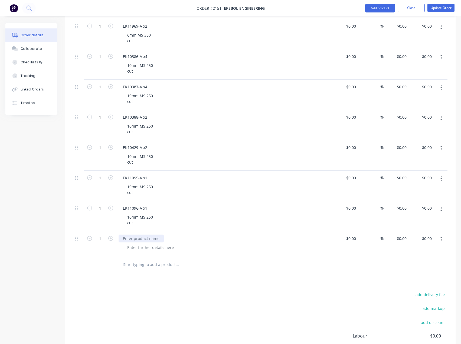
click at [138, 237] on div at bounding box center [141, 238] width 45 height 8
paste div
click at [145, 251] on div at bounding box center [150, 247] width 55 height 8
paste div
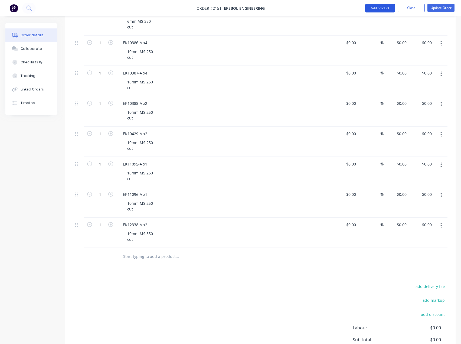
scroll to position [866, 0]
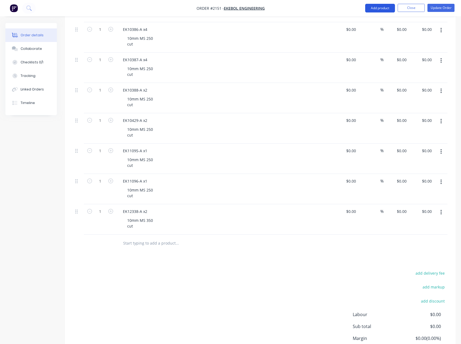
drag, startPoint x: 387, startPoint y: 9, endPoint x: 387, endPoint y: 12, distance: 3.0
click at [387, 9] on button "Add product" at bounding box center [380, 8] width 30 height 9
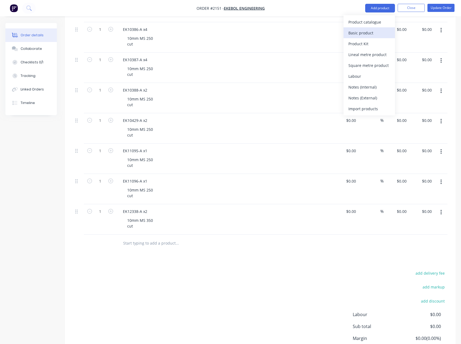
click at [379, 30] on div "Basic product" at bounding box center [369, 33] width 42 height 8
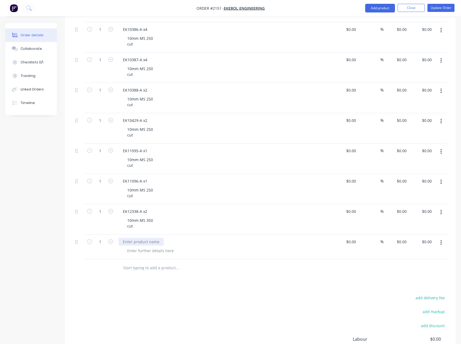
drag, startPoint x: 156, startPoint y: 243, endPoint x: 85, endPoint y: 209, distance: 79.2
click at [156, 243] on div at bounding box center [141, 242] width 45 height 8
paste div
click at [143, 253] on div at bounding box center [150, 251] width 55 height 8
paste div
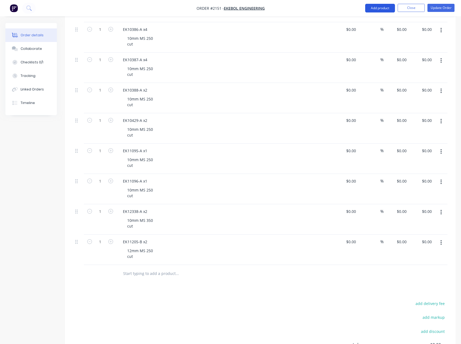
click at [389, 10] on button "Add product" at bounding box center [380, 8] width 30 height 9
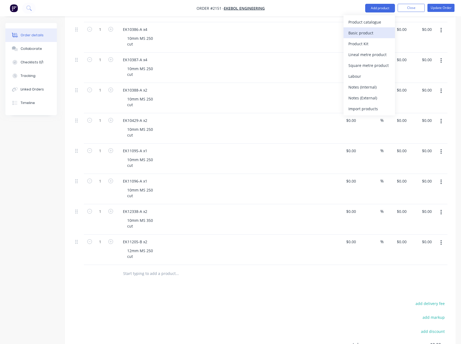
click at [384, 31] on div "Basic product" at bounding box center [369, 33] width 42 height 8
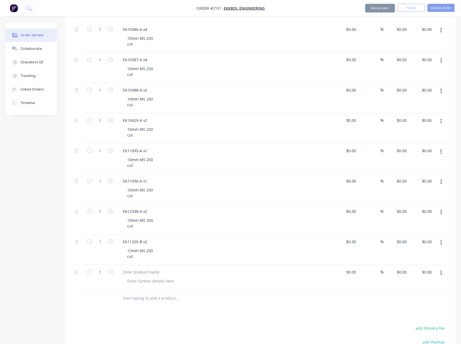
click at [384, 9] on button "Add product" at bounding box center [380, 8] width 30 height 9
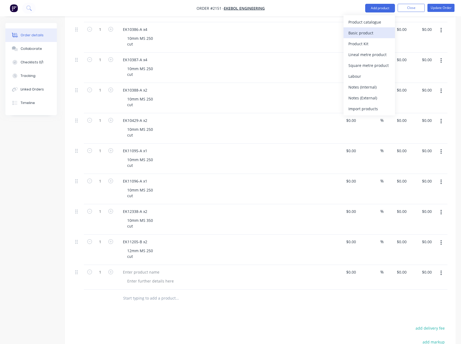
click at [375, 31] on div "Basic product" at bounding box center [369, 33] width 42 height 8
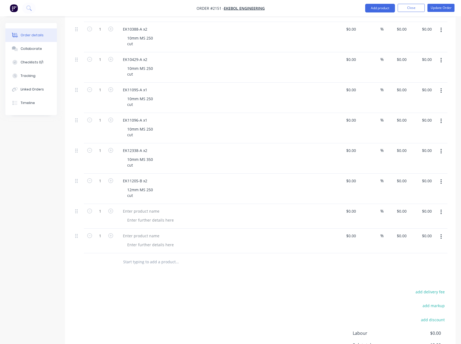
scroll to position [948, 0]
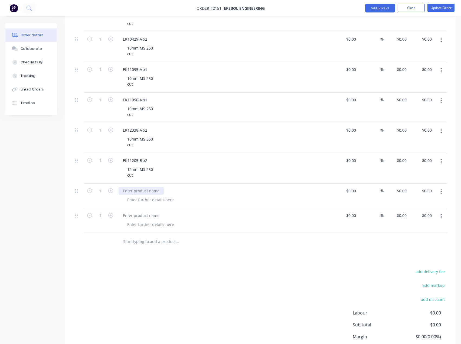
drag, startPoint x: 143, startPoint y: 193, endPoint x: 122, endPoint y: 187, distance: 21.5
click at [143, 193] on div at bounding box center [141, 191] width 45 height 8
paste div
click at [151, 199] on div at bounding box center [150, 200] width 55 height 8
paste div
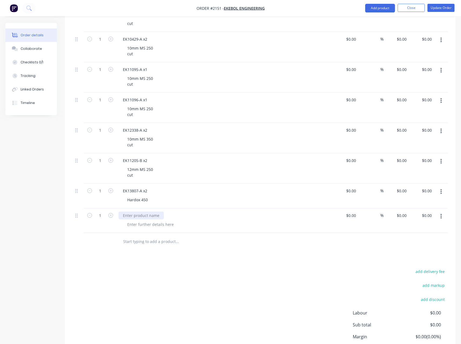
click at [128, 214] on div at bounding box center [141, 215] width 45 height 8
paste div
click at [147, 226] on div at bounding box center [150, 224] width 55 height 8
paste div
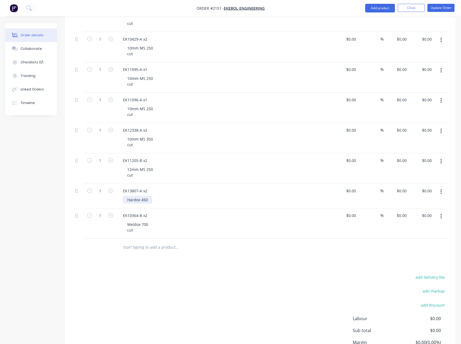
click at [148, 200] on div "Hardox 450" at bounding box center [137, 200] width 29 height 8
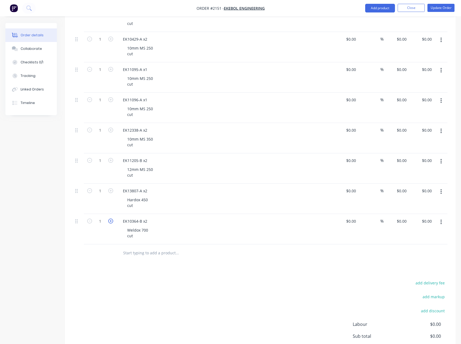
click at [112, 220] on icon "button" at bounding box center [110, 220] width 5 height 5
type input "2"
click at [110, 190] on icon "button" at bounding box center [110, 190] width 5 height 5
type input "2"
click at [110, 158] on button "button" at bounding box center [110, 160] width 7 height 6
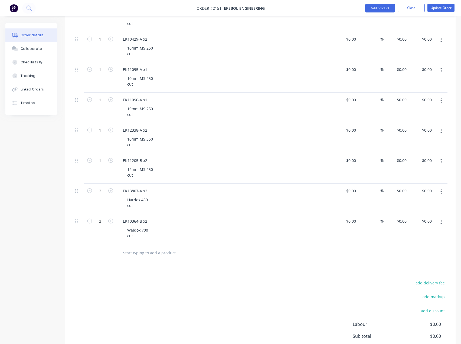
type input "2"
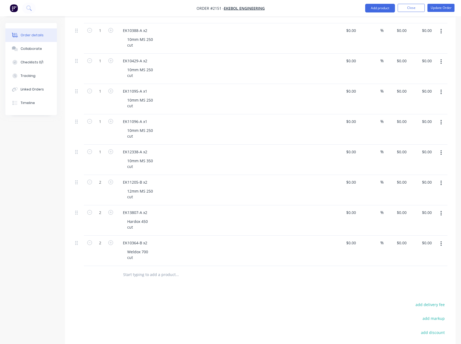
scroll to position [893, 0]
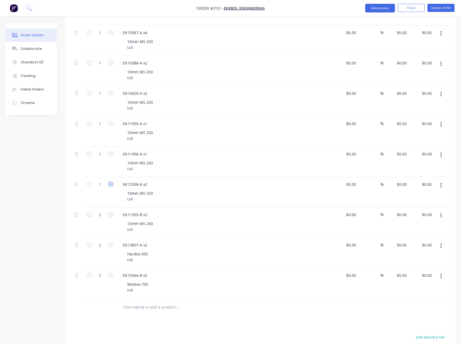
click at [112, 185] on icon "button" at bounding box center [110, 184] width 5 height 5
type input "2"
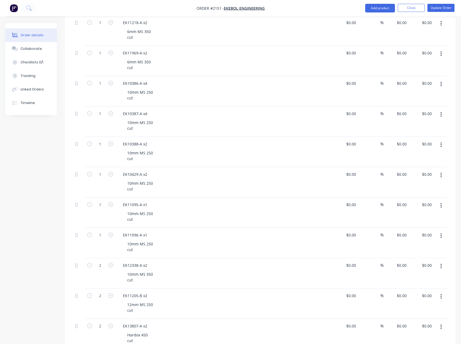
scroll to position [812, 0]
click at [112, 175] on icon "button" at bounding box center [110, 174] width 5 height 5
type input "2"
click at [110, 144] on icon "button" at bounding box center [110, 144] width 5 height 5
type input "2"
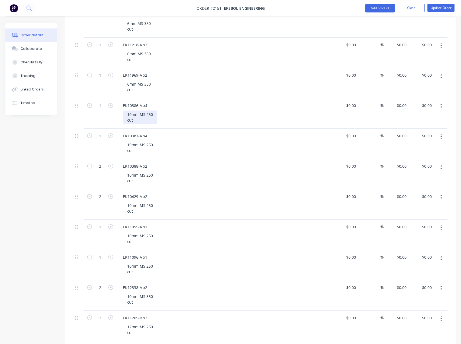
scroll to position [731, 0]
click at [112, 193] on icon "button" at bounding box center [110, 195] width 5 height 5
type input "4"
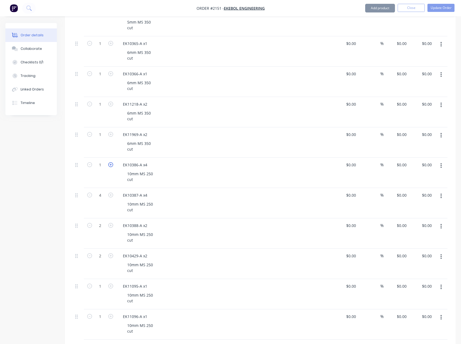
click at [112, 163] on icon "button" at bounding box center [110, 164] width 5 height 5
click at [111, 165] on icon "button" at bounding box center [110, 164] width 5 height 5
type input "4"
click at [111, 135] on icon "button" at bounding box center [110, 134] width 5 height 5
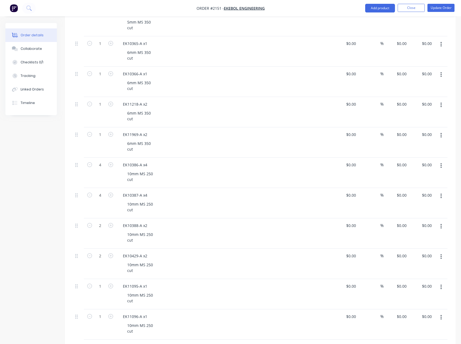
type input "2"
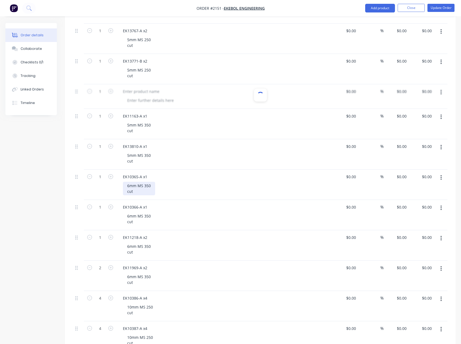
scroll to position [596, 0]
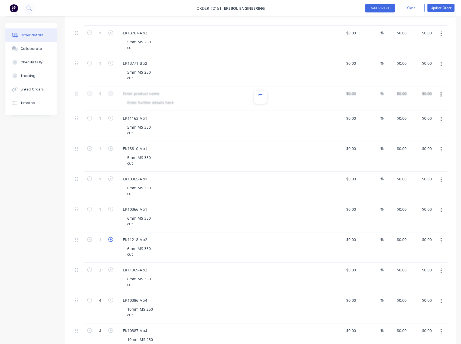
click at [113, 238] on icon "button" at bounding box center [110, 239] width 5 height 5
type input "2"
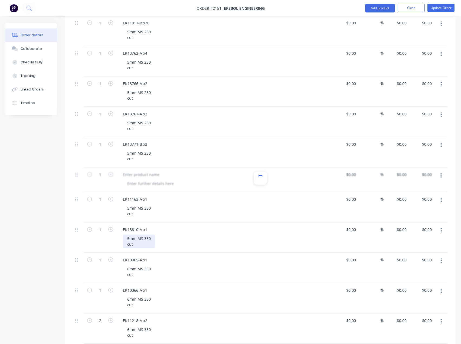
scroll to position [514, 0]
click at [113, 146] on icon "button" at bounding box center [110, 144] width 5 height 5
type input "2"
click at [110, 116] on icon "button" at bounding box center [110, 114] width 5 height 5
type input "2"
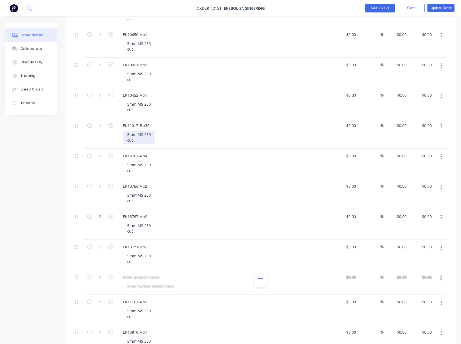
scroll to position [406, 0]
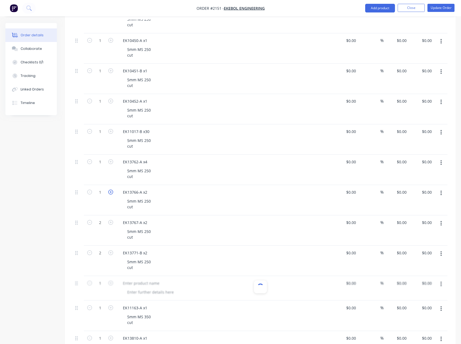
click at [112, 191] on icon "button" at bounding box center [110, 192] width 5 height 5
type input "2"
click at [111, 163] on icon "button" at bounding box center [110, 161] width 5 height 5
click at [111, 164] on icon "button" at bounding box center [110, 161] width 5 height 5
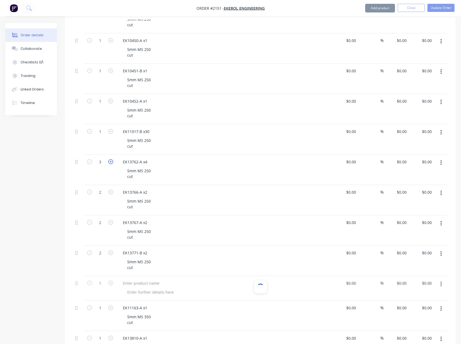
type input "4"
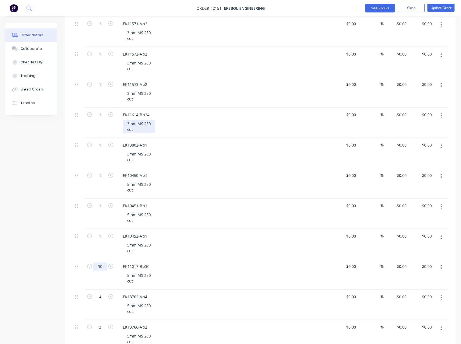
scroll to position [271, 0]
type input "30"
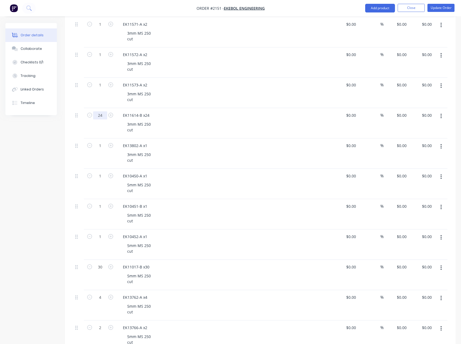
type input "24"
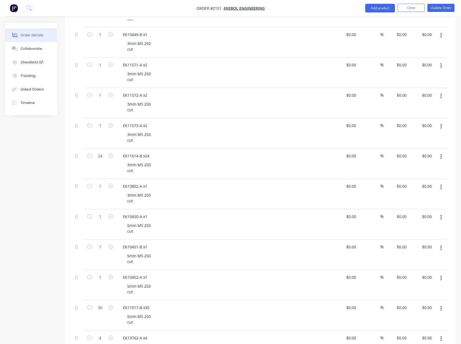
scroll to position [217, 0]
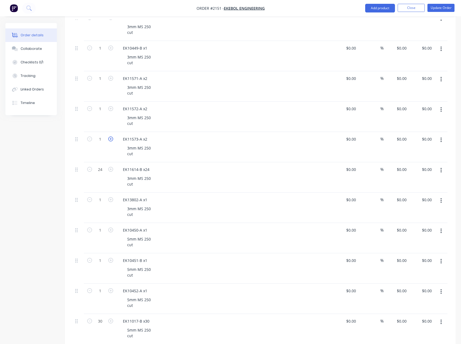
click at [113, 138] on icon "button" at bounding box center [110, 138] width 5 height 5
type input "2"
click at [113, 112] on form "1" at bounding box center [100, 108] width 28 height 8
click at [112, 80] on icon "button" at bounding box center [110, 78] width 5 height 5
type input "2"
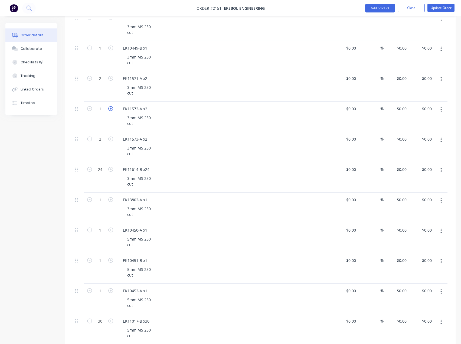
click at [112, 109] on icon "button" at bounding box center [110, 108] width 5 height 5
type input "2"
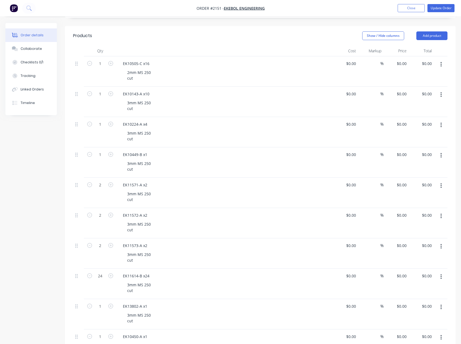
scroll to position [108, 0]
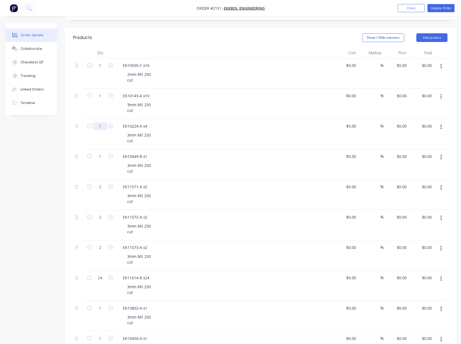
click at [106, 70] on input "1" at bounding box center [100, 65] width 14 height 8
click at [109, 126] on icon "button" at bounding box center [110, 125] width 5 height 5
click at [110, 126] on icon "button" at bounding box center [110, 125] width 5 height 5
type input "4"
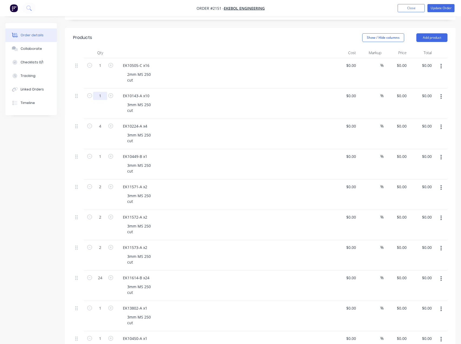
click at [101, 70] on input "1" at bounding box center [100, 65] width 14 height 8
type input "10"
click at [102, 69] on input "1" at bounding box center [100, 65] width 14 height 8
type input "16"
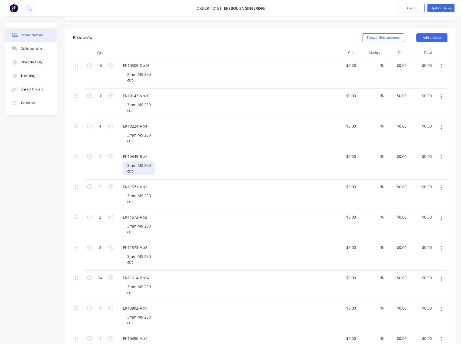
click at [141, 169] on div "3mm MS 250 cut" at bounding box center [139, 168] width 32 height 14
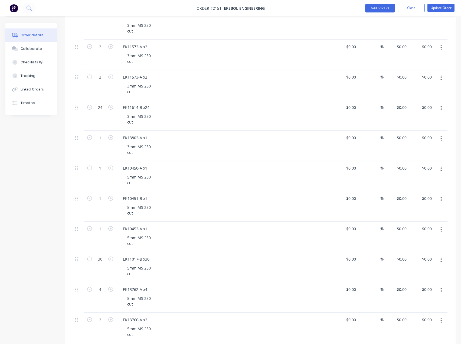
scroll to position [298, 0]
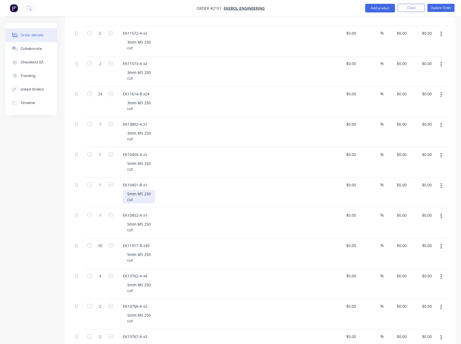
click at [134, 201] on div "5mm MS 250 cut" at bounding box center [139, 197] width 32 height 14
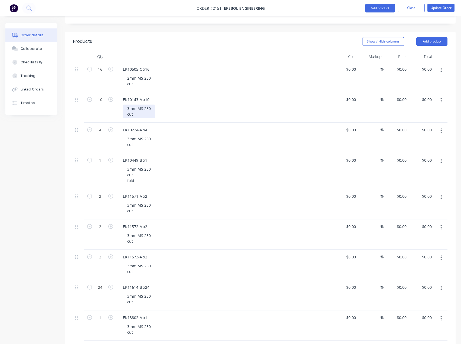
scroll to position [54, 0]
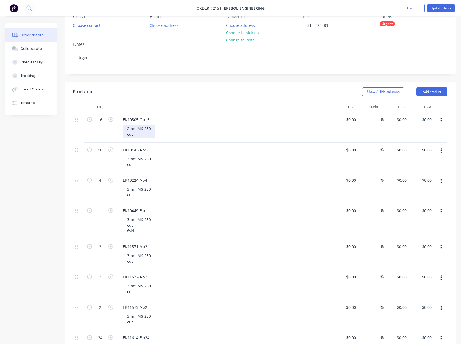
click at [139, 136] on div "2mm MS 250 cut" at bounding box center [139, 132] width 32 height 14
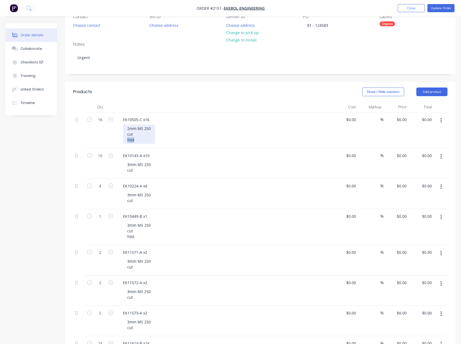
copy div "fold"
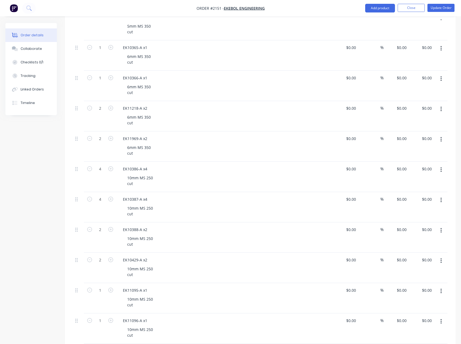
scroll to position [785, 0]
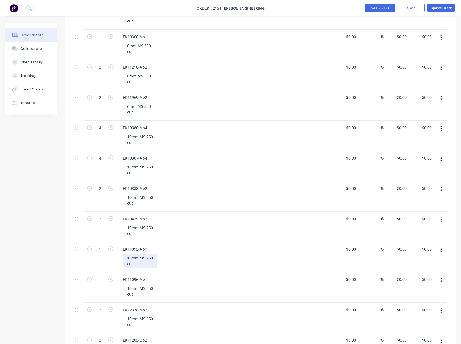
click at [141, 263] on div "10mm MS 250 cut" at bounding box center [140, 261] width 34 height 14
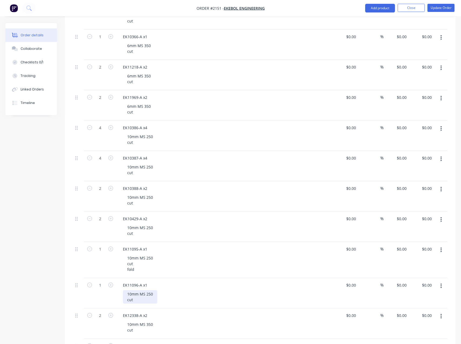
click at [139, 301] on div "10mm MS 250 cut" at bounding box center [140, 297] width 34 height 14
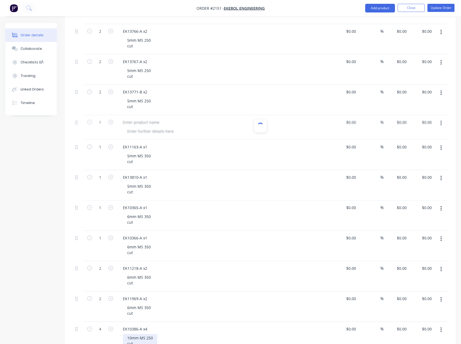
scroll to position [569, 0]
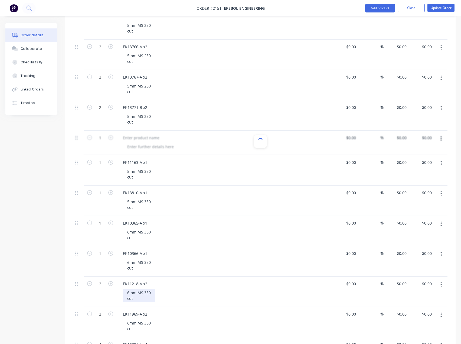
click at [139, 299] on div "6mm MS 350 cut" at bounding box center [139, 296] width 32 height 14
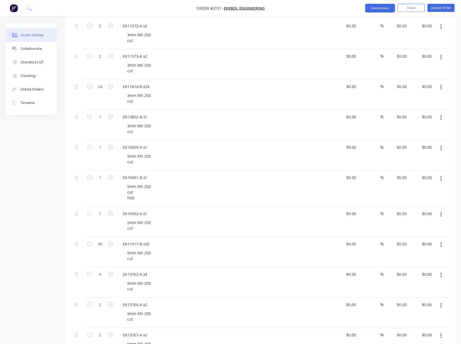
scroll to position [271, 0]
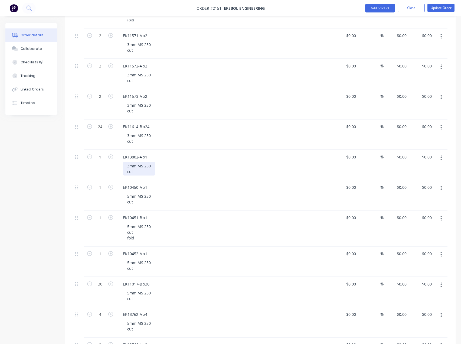
click at [141, 164] on div "3mm MS 250 cut" at bounding box center [139, 169] width 32 height 14
click at [132, 173] on div "3mm MS 250 cut" at bounding box center [139, 169] width 32 height 14
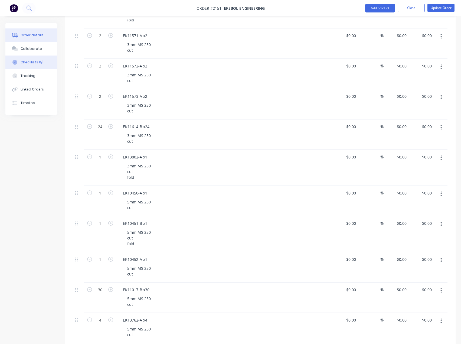
click at [39, 59] on button "Checklists 0/1" at bounding box center [30, 63] width 51 height 14
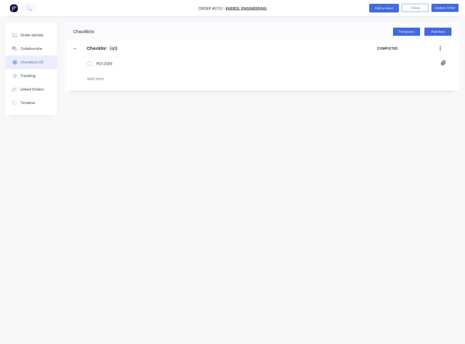
click at [92, 80] on textarea at bounding box center [205, 79] width 241 height 8
type textarea "x"
type textarea "c"
type textarea "x"
type textarea "cu"
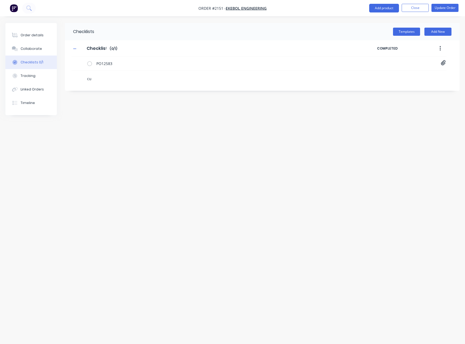
type textarea "x"
type textarea "cut"
type textarea "x"
type textarea "f"
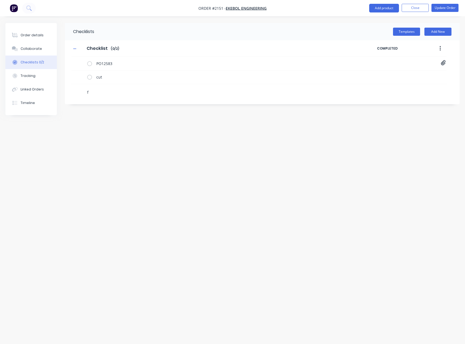
type textarea "x"
type textarea "fo"
type textarea "x"
type textarea "fol"
type textarea "x"
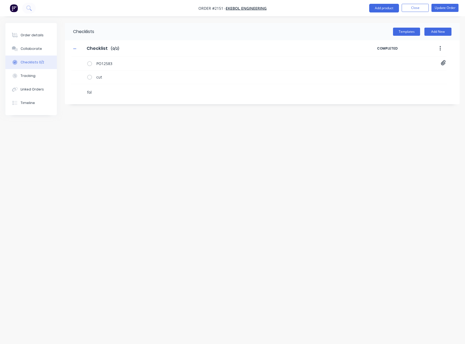
type textarea "fold"
type textarea "x"
click at [83, 89] on div "fold" at bounding box center [258, 91] width 375 height 14
click at [80, 88] on icon at bounding box center [80, 89] width 7 height 7
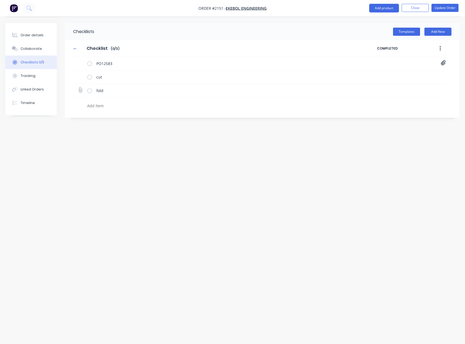
click at [78, 87] on input "file" at bounding box center [78, 87] width 0 height 0
type input "C:\fakepath\EK10449-B.pdf"
type textarea "x"
click at [30, 34] on div "Order details" at bounding box center [32, 35] width 23 height 5
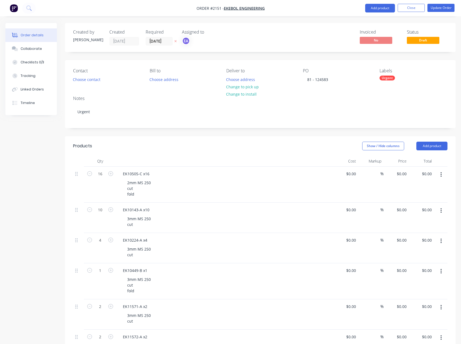
click at [384, 77] on div "Urgent" at bounding box center [387, 78] width 15 height 5
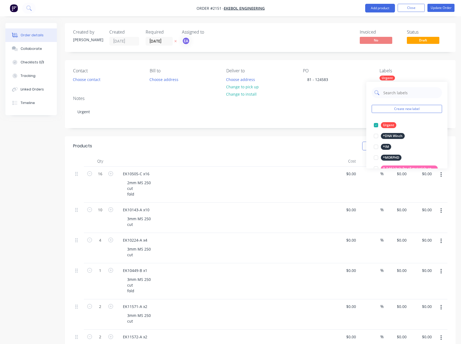
click at [399, 93] on input "text" at bounding box center [411, 92] width 57 height 11
type input "2mm ms"
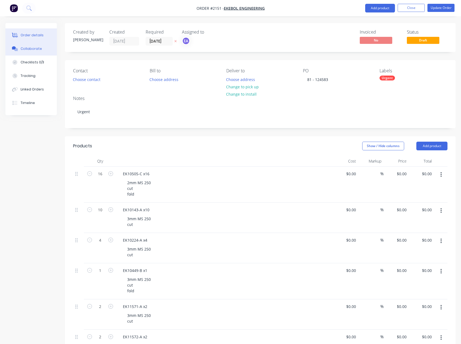
click at [35, 54] on button "Collaborate" at bounding box center [30, 49] width 51 height 14
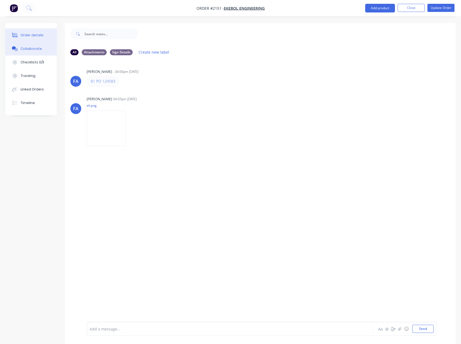
click at [44, 39] on button "Order details" at bounding box center [30, 35] width 51 height 14
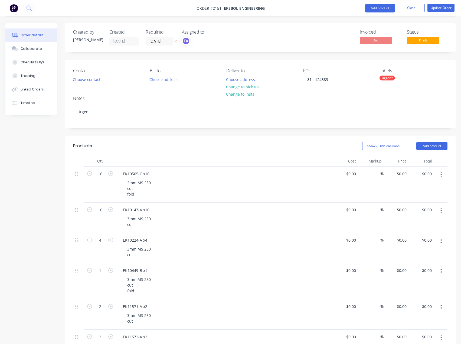
click at [32, 63] on div "Checklists 0/3" at bounding box center [33, 62] width 24 height 5
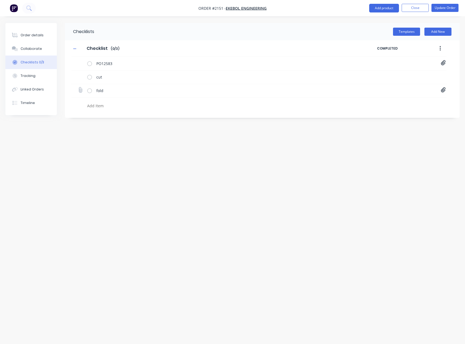
click at [445, 91] on icon at bounding box center [443, 89] width 5 height 5
click at [135, 164] on div "Checklists Templates Add New Checklist Checklist Enter Checklist name ( 0 / 3 )…" at bounding box center [232, 161] width 454 height 277
click at [30, 30] on button "Order details" at bounding box center [30, 35] width 51 height 14
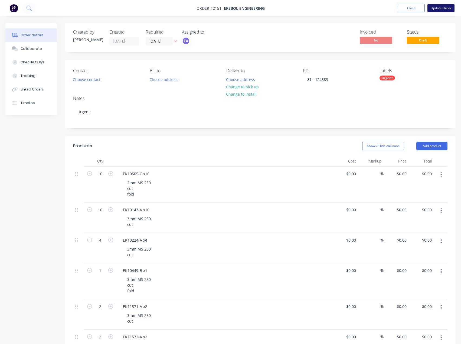
click at [443, 7] on button "Update Order" at bounding box center [441, 8] width 27 height 8
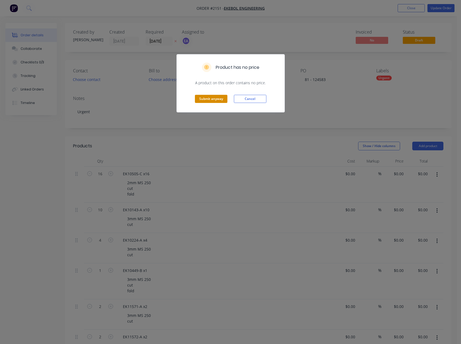
click at [219, 99] on button "Submit anyway" at bounding box center [211, 99] width 32 height 8
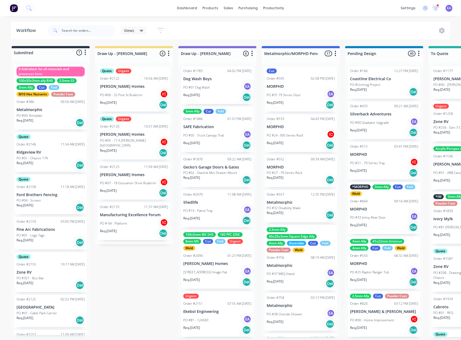
click at [212, 276] on div "[STREET_ADDRESS] Image Flat EA" at bounding box center [217, 272] width 68 height 10
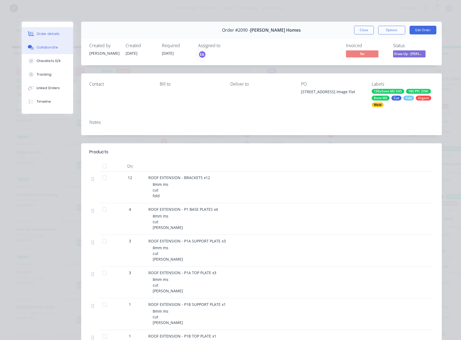
click at [45, 51] on button "Collaborate" at bounding box center [47, 48] width 51 height 14
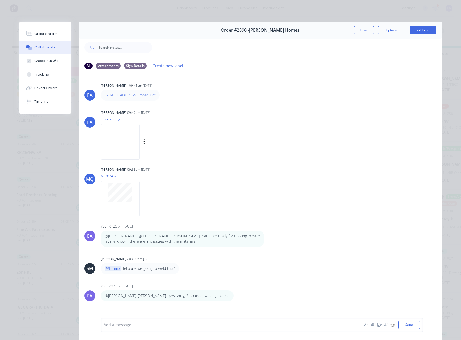
click at [140, 141] on img at bounding box center [120, 141] width 39 height 35
click at [370, 28] on button "Close" at bounding box center [364, 30] width 20 height 9
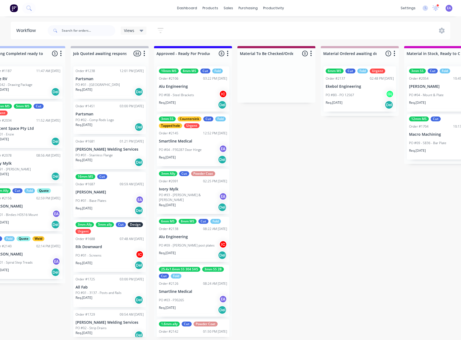
scroll to position [1, 572]
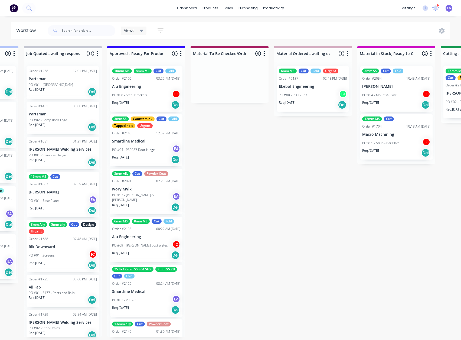
drag, startPoint x: 269, startPoint y: 182, endPoint x: 283, endPoint y: 185, distance: 15.0
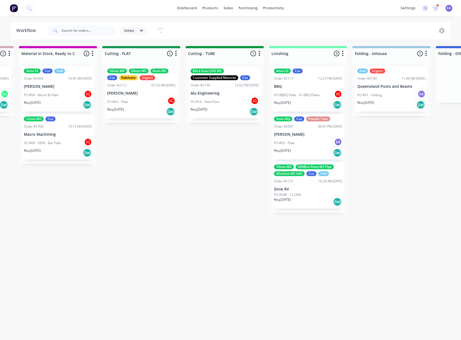
scroll to position [1, 924]
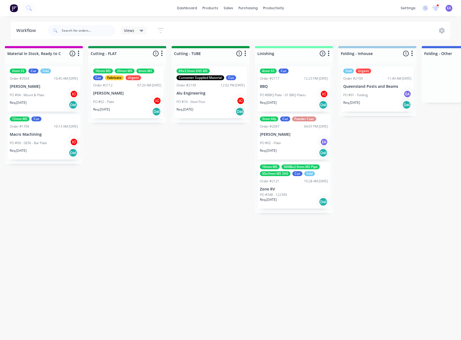
drag, startPoint x: 273, startPoint y: 224, endPoint x: 287, endPoint y: 224, distance: 13.8
click at [293, 145] on div "PO #02 - Plate EA" at bounding box center [294, 143] width 68 height 10
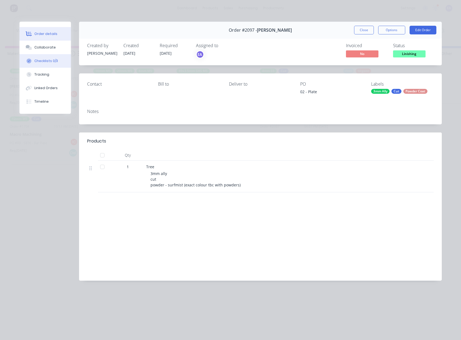
click at [43, 59] on div "Checklists 0/3" at bounding box center [46, 60] width 24 height 5
type textarea "x"
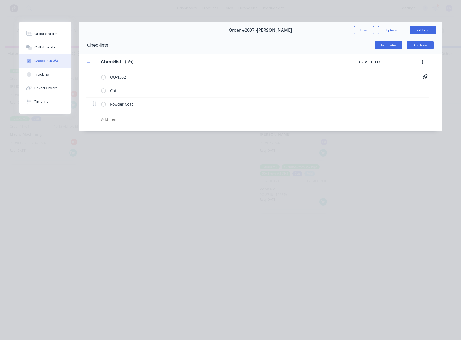
click at [95, 105] on icon at bounding box center [94, 103] width 7 height 7
click at [92, 101] on input "file" at bounding box center [92, 101] width 0 height 0
type input "C:\fakepath\Purchase Order PO0469.pdf"
type textarea "x"
click at [50, 33] on div "Order details" at bounding box center [45, 33] width 23 height 5
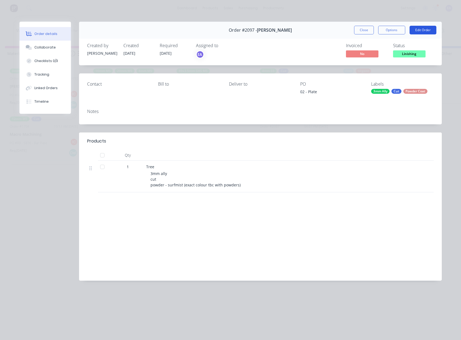
click at [426, 30] on button "Edit Order" at bounding box center [423, 30] width 27 height 9
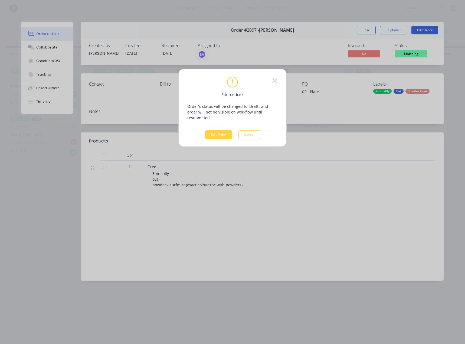
click at [214, 130] on button "Edit Order" at bounding box center [218, 134] width 27 height 9
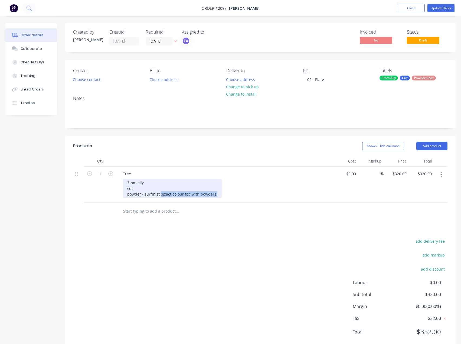
drag, startPoint x: 159, startPoint y: 193, endPoint x: 264, endPoint y: 193, distance: 105.1
click at [264, 193] on div "3mm ally cut powder - surfmist (exact colour tbc with powders)" at bounding box center [227, 188] width 208 height 19
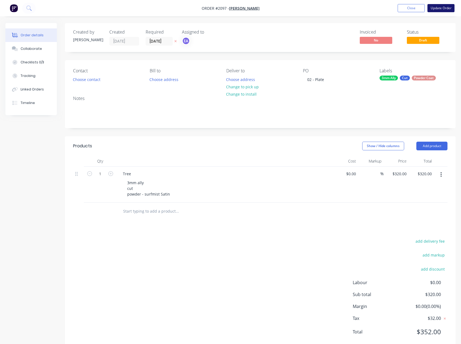
click at [448, 9] on button "Update Order" at bounding box center [441, 8] width 27 height 8
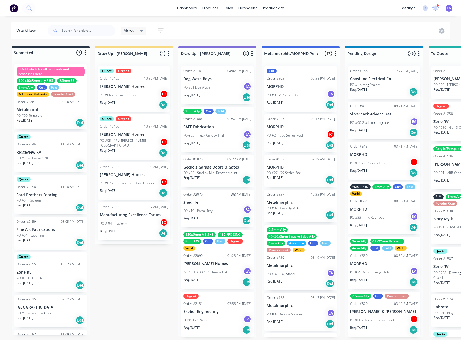
scroll to position [1, 0]
click at [219, 307] on div "Urgent Order #2151 07:55 AM [DATE] Ekebol Engineering PO #81 - 124583 EA Req. […" at bounding box center [217, 313] width 73 height 45
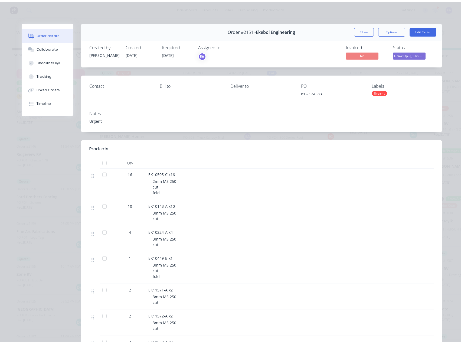
scroll to position [0, 0]
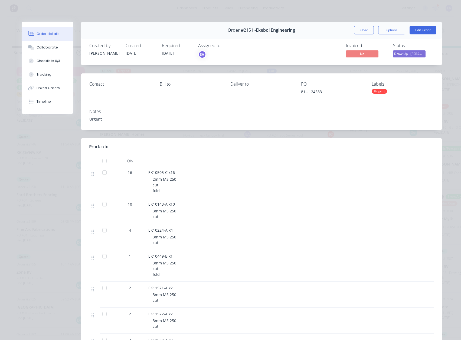
click at [378, 92] on div "Urgent" at bounding box center [379, 91] width 15 height 5
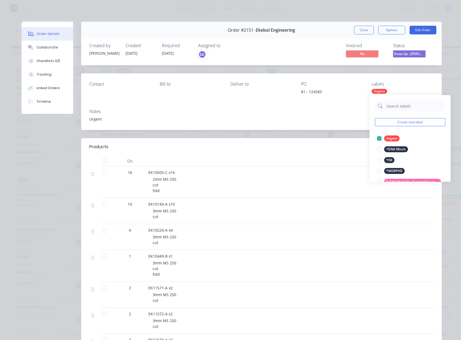
click at [399, 107] on input "text" at bounding box center [414, 105] width 57 height 11
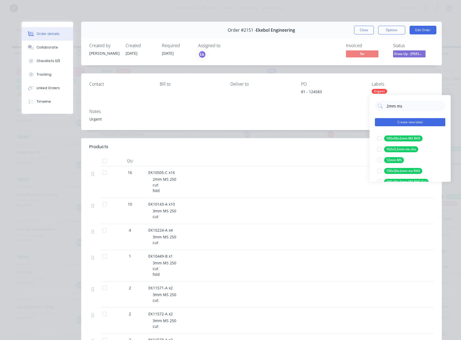
type input "2mm ms"
click at [399, 119] on button "Create new label" at bounding box center [410, 122] width 70 height 8
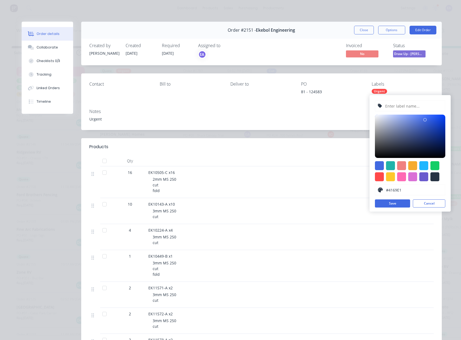
click at [399, 104] on input "text" at bounding box center [414, 106] width 58 height 10
type input "2"
click at [439, 204] on button "Cancel" at bounding box center [429, 203] width 32 height 8
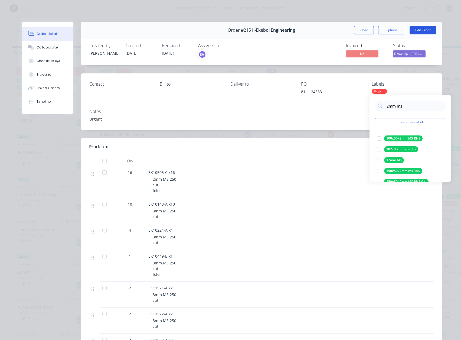
click at [413, 30] on button "Edit Order" at bounding box center [423, 30] width 27 height 9
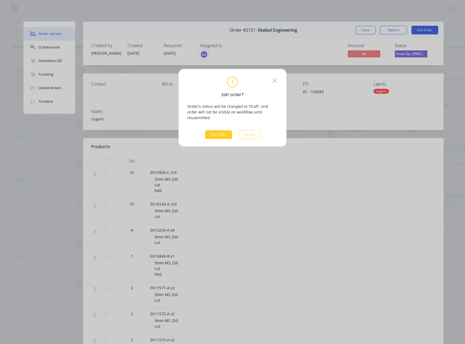
click at [226, 130] on button "Edit Order" at bounding box center [218, 134] width 27 height 9
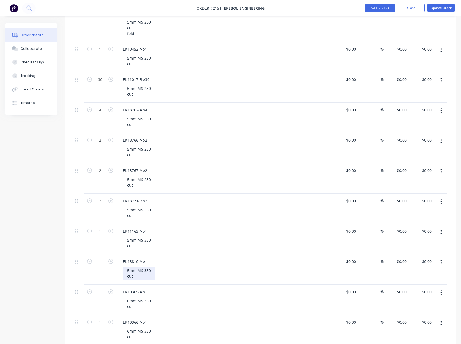
scroll to position [487, 0]
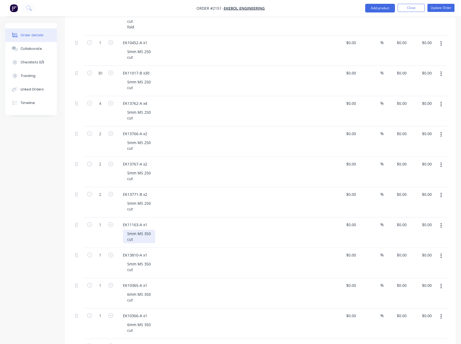
click at [143, 241] on div "5mm MS 350 cut" at bounding box center [139, 237] width 32 height 14
click at [141, 271] on div "5mm MS 350 cut" at bounding box center [139, 267] width 32 height 14
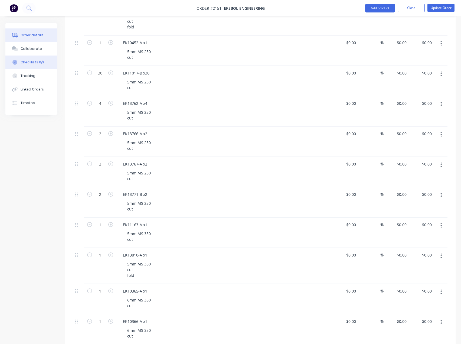
click at [44, 61] on button "Checklists 0/3" at bounding box center [30, 63] width 51 height 14
type textarea "x"
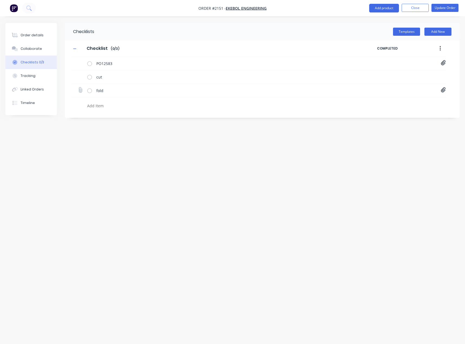
click at [79, 90] on icon at bounding box center [80, 89] width 7 height 7
click at [78, 87] on input "file" at bounding box center [78, 87] width 0 height 0
type input "C:\fakepath\EK13810-A.pdf"
click at [442, 91] on icon at bounding box center [443, 89] width 5 height 5
click at [248, 142] on div "Checklists Templates Add New Checklist Checklist Enter Checklist name ( 0 / 3 )…" at bounding box center [232, 161] width 454 height 277
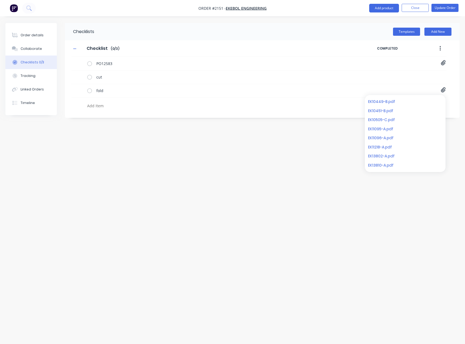
type textarea "x"
click at [25, 33] on div "Order details" at bounding box center [32, 35] width 23 height 5
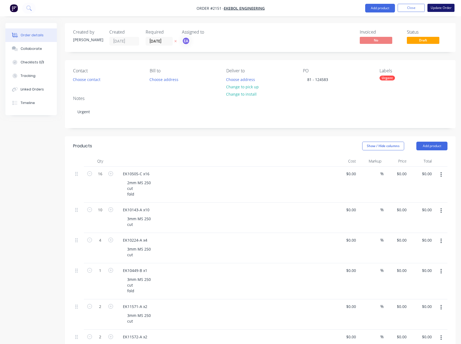
click at [441, 8] on button "Update Order" at bounding box center [441, 8] width 27 height 8
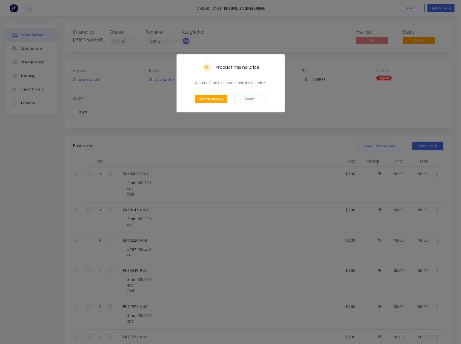
click at [208, 104] on div "Submit anyway Cancel" at bounding box center [231, 99] width 108 height 27
click at [211, 99] on button "Submit anyway" at bounding box center [211, 99] width 32 height 8
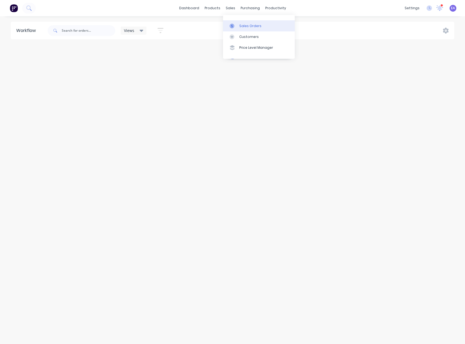
click at [237, 26] on div at bounding box center [234, 26] width 8 height 5
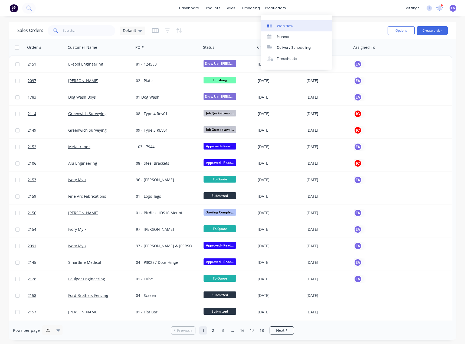
click at [281, 24] on div "Workflow" at bounding box center [285, 26] width 16 height 5
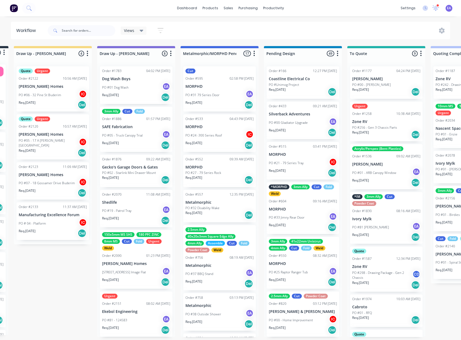
drag, startPoint x: 135, startPoint y: 275, endPoint x: 161, endPoint y: 276, distance: 25.8
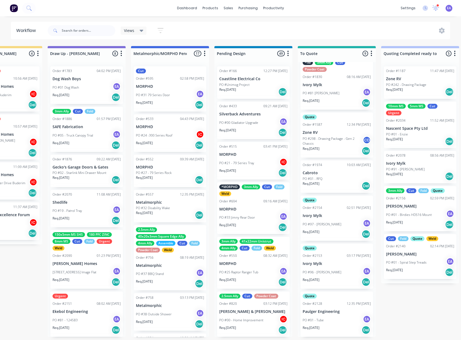
scroll to position [1, 154]
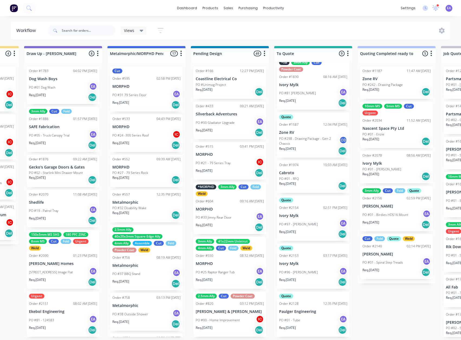
click at [325, 307] on div "Quote Order #2128 12:35 PM [DATE] Paulger Engineering PO #01 - Tube EA Req. [DA…" at bounding box center [313, 313] width 73 height 45
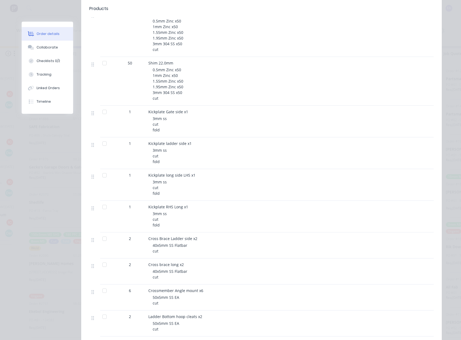
scroll to position [0, 0]
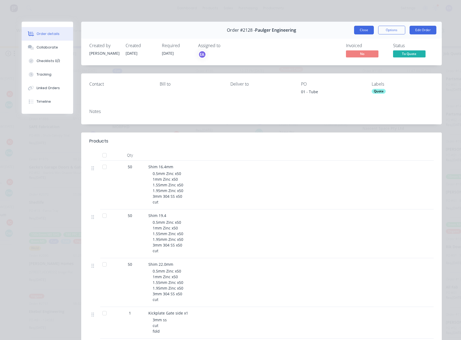
click at [358, 31] on button "Close" at bounding box center [364, 30] width 20 height 9
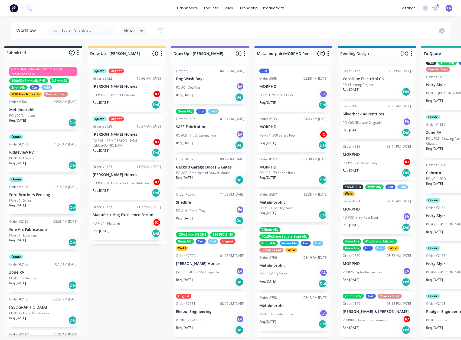
scroll to position [1, 0]
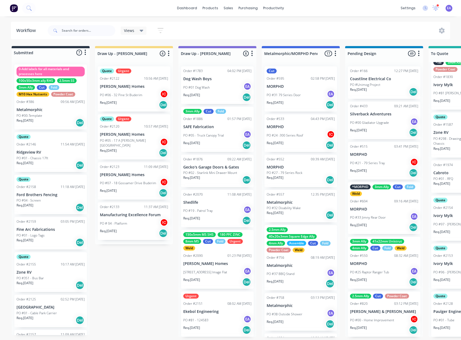
drag, startPoint x: 163, startPoint y: 264, endPoint x: 102, endPoint y: 276, distance: 61.9
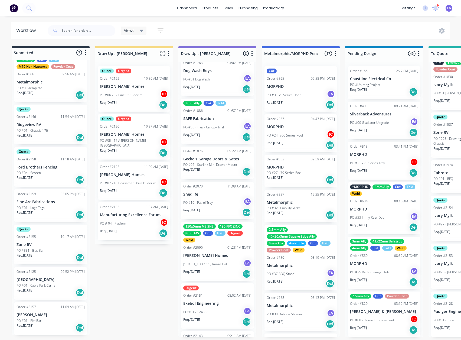
scroll to position [0, 0]
